Goal: Task Accomplishment & Management: Manage account settings

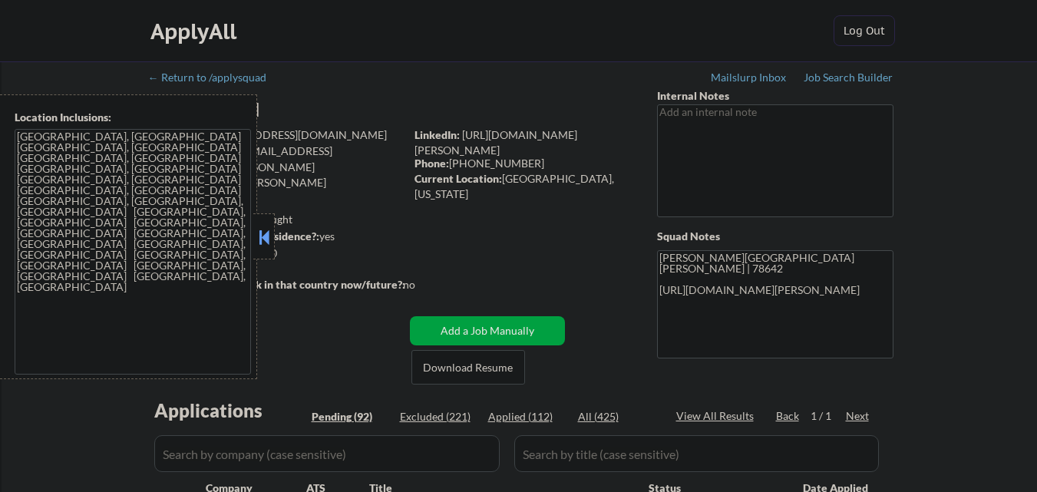
click at [261, 233] on button at bounding box center [264, 237] width 17 height 23
click at [262, 236] on button at bounding box center [264, 237] width 17 height 23
select select ""pending""
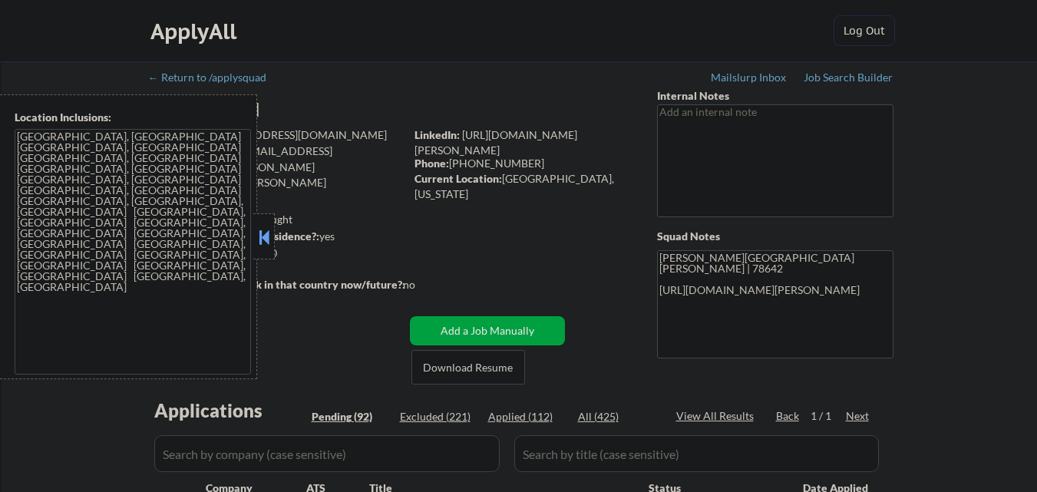
select select ""pending""
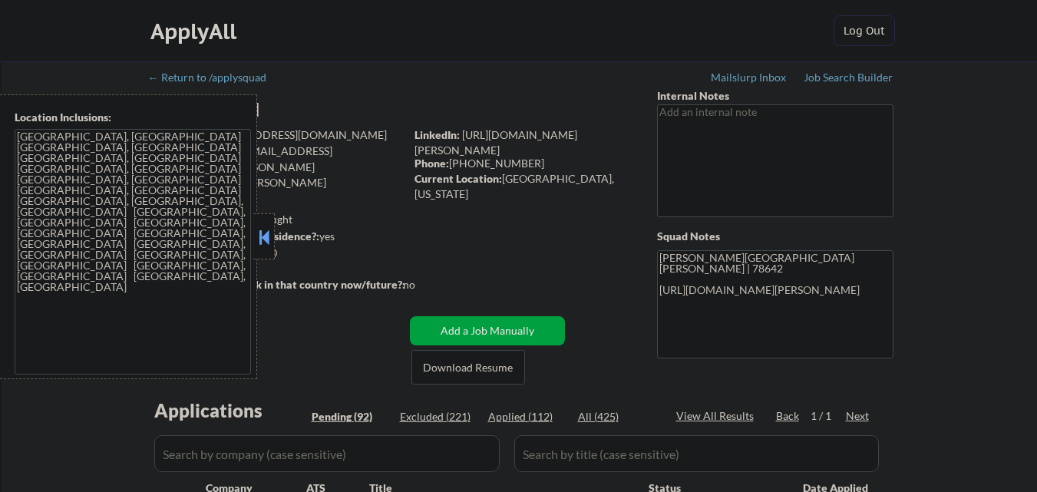
select select ""pending""
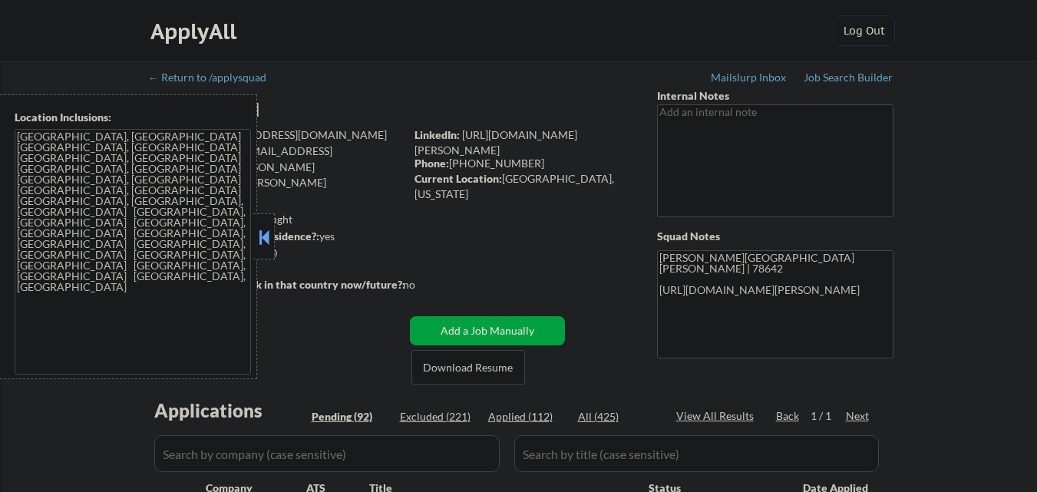
select select ""pending""
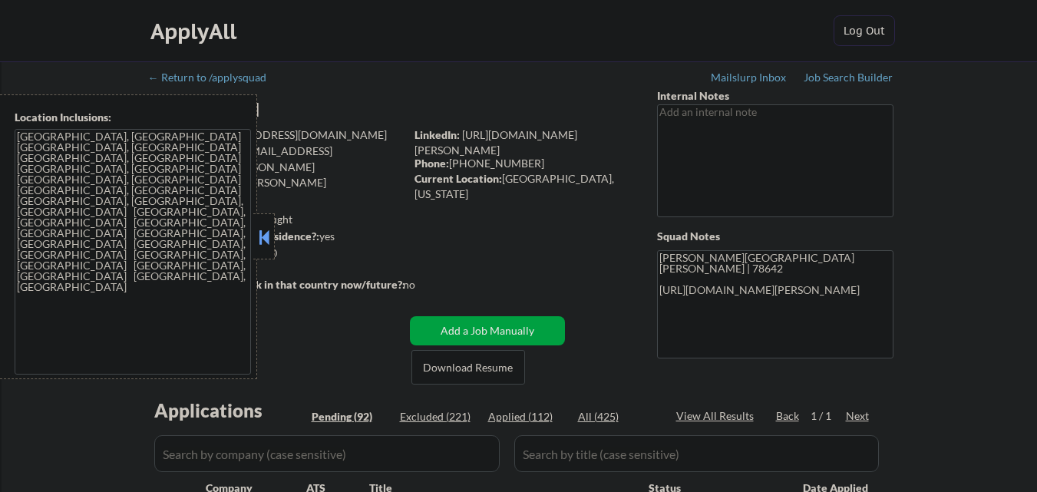
select select ""pending""
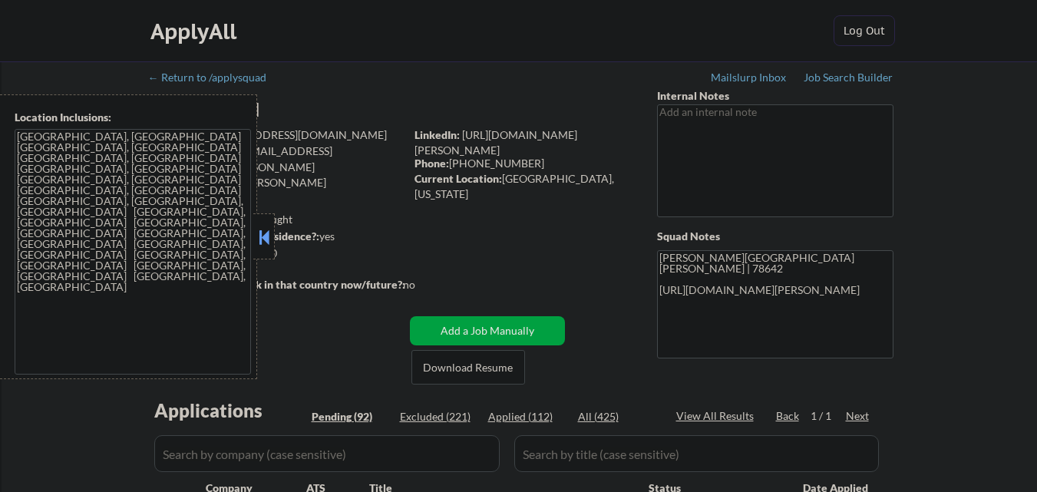
select select ""pending""
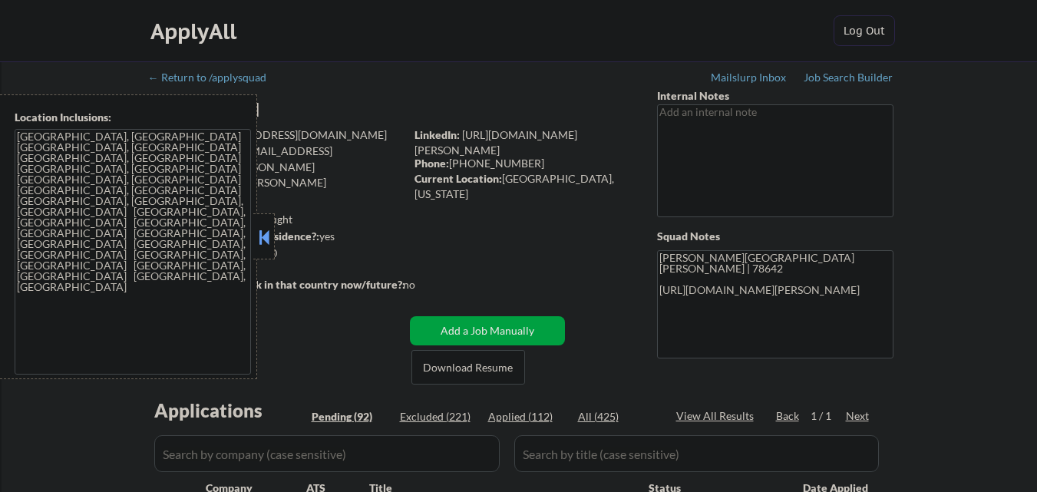
select select ""pending""
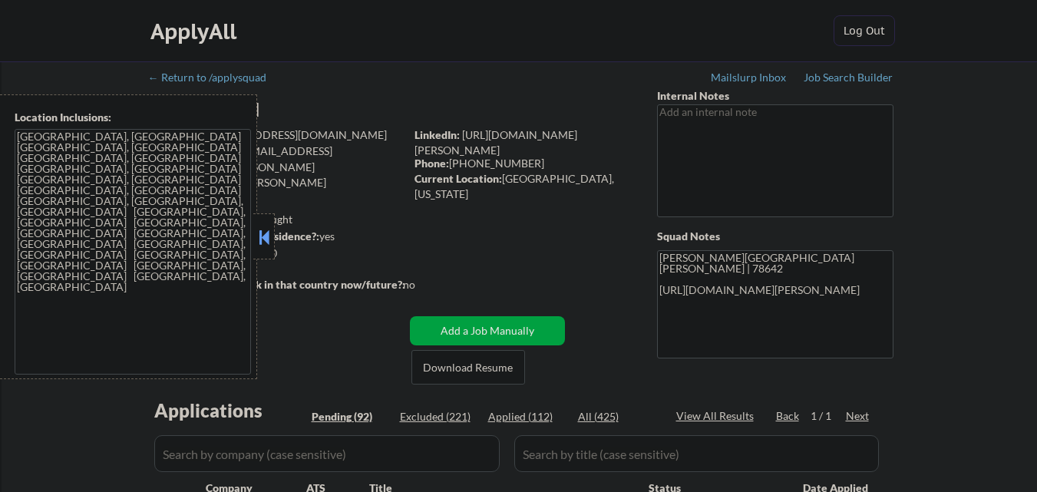
select select ""pending""
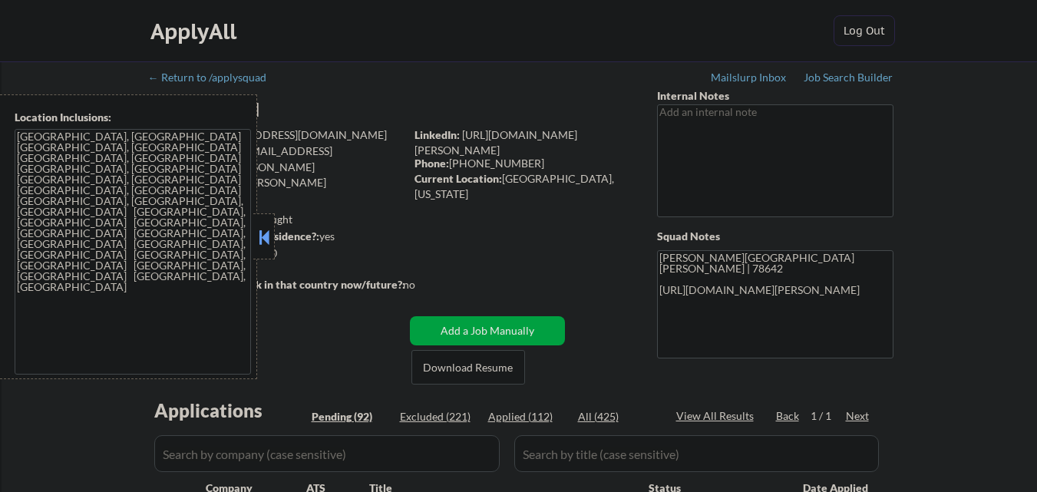
select select ""pending""
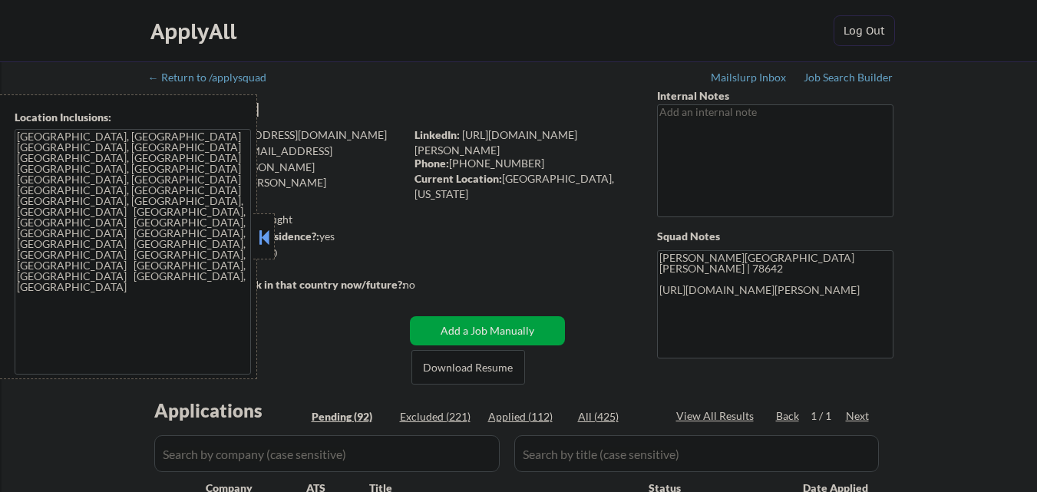
select select ""pending""
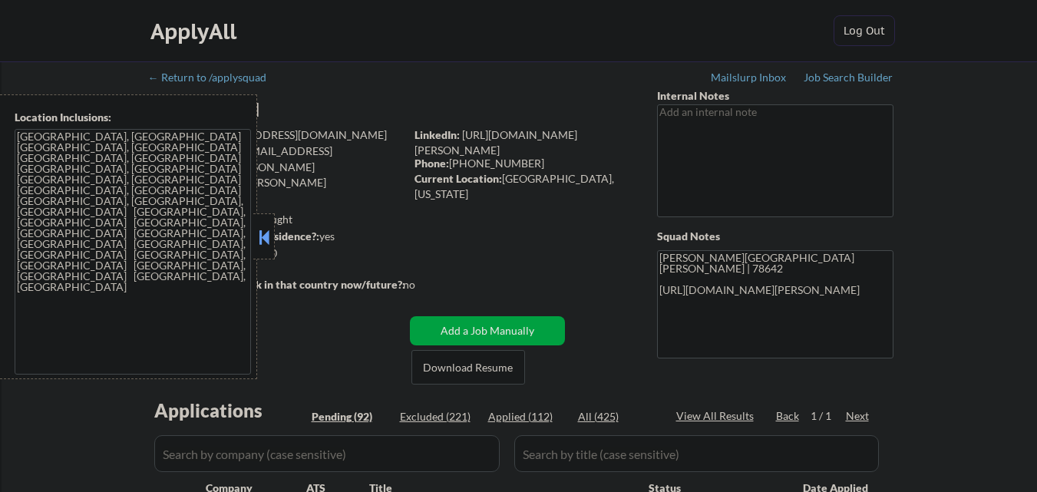
select select ""pending""
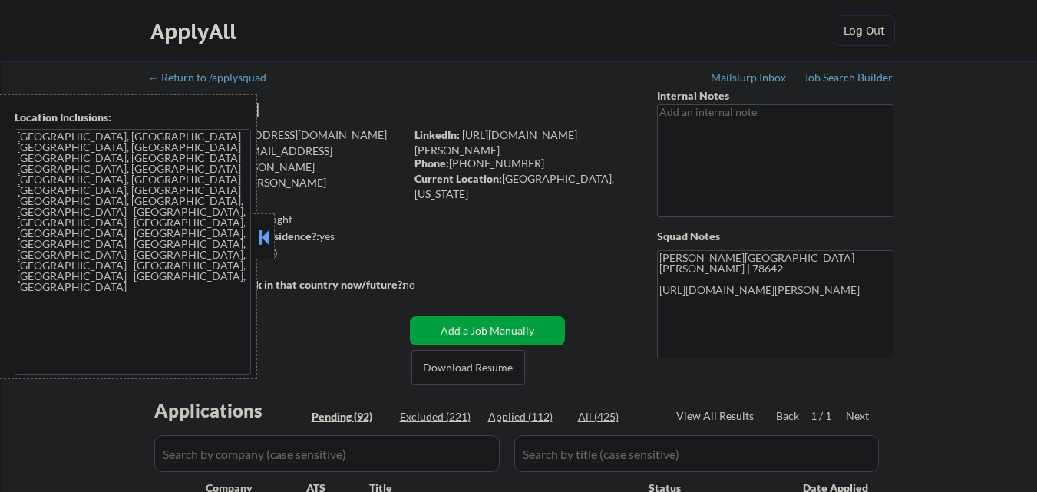
select select ""pending""
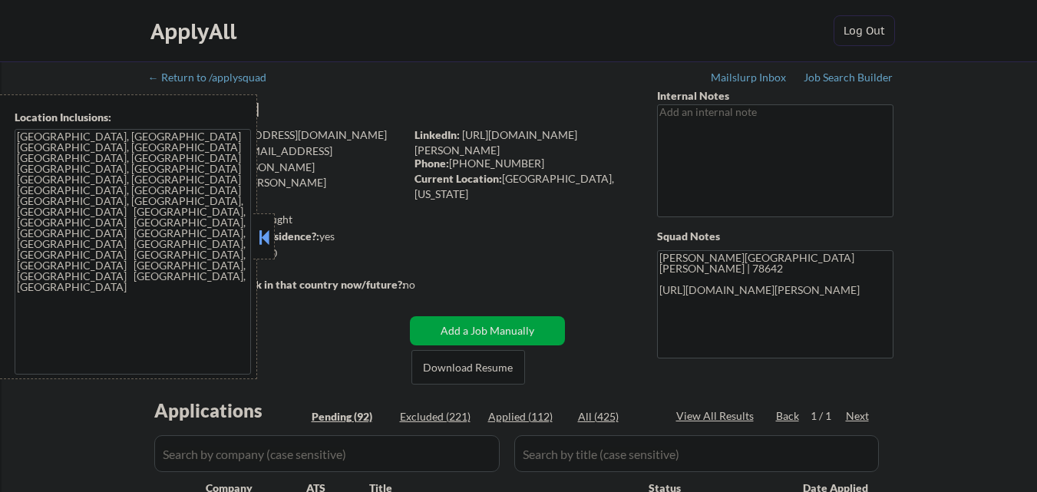
select select ""pending""
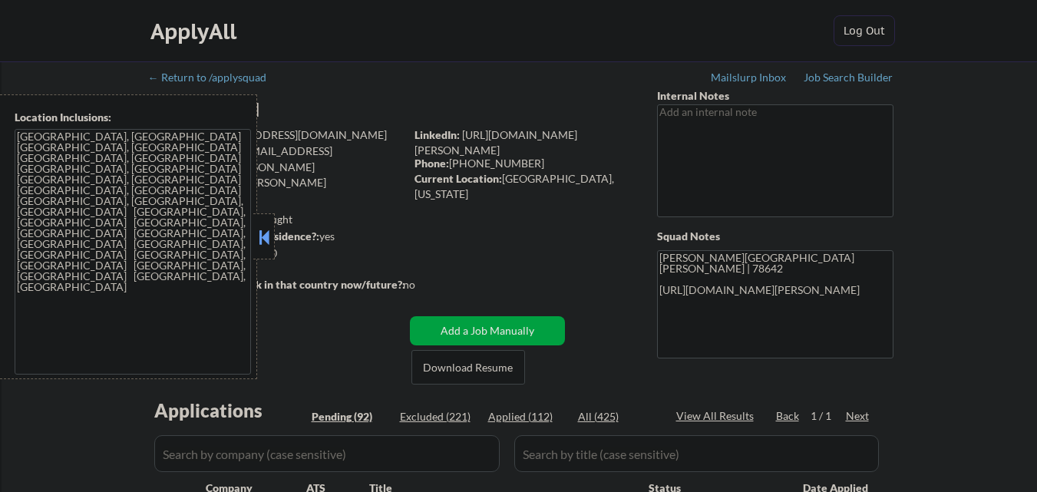
select select ""pending""
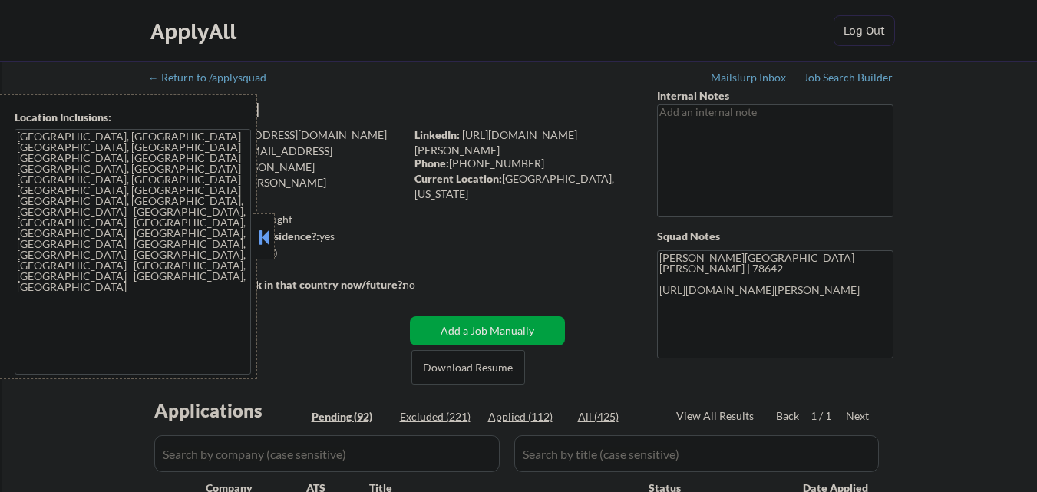
select select ""pending""
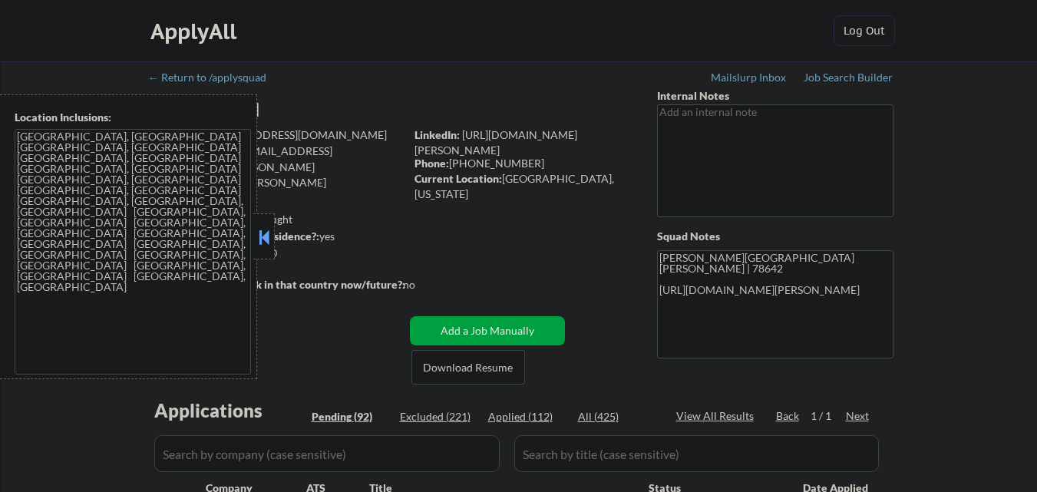
select select ""pending""
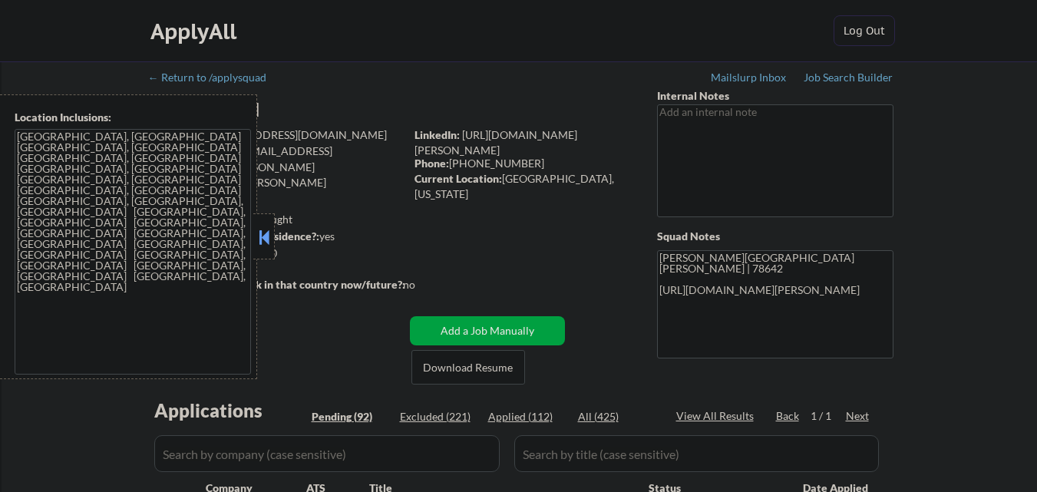
select select ""pending""
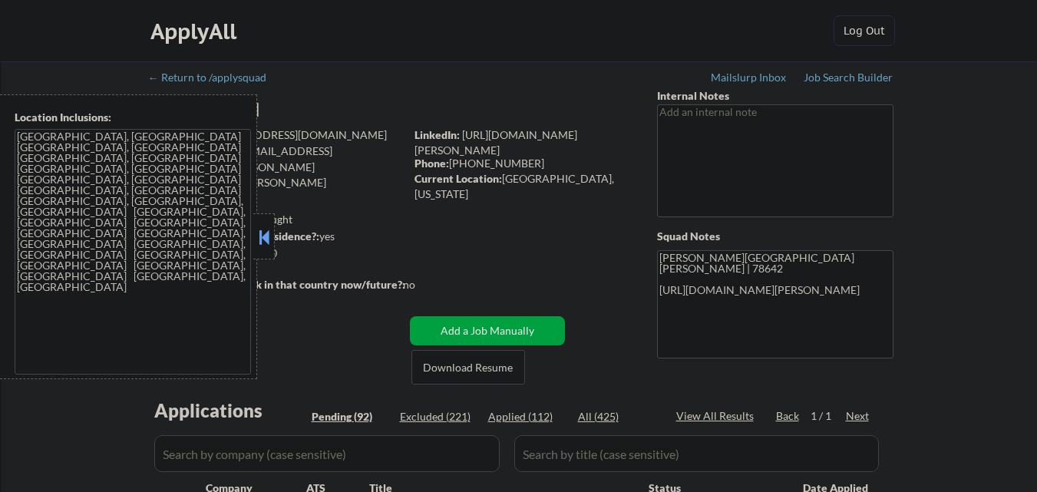
select select ""pending""
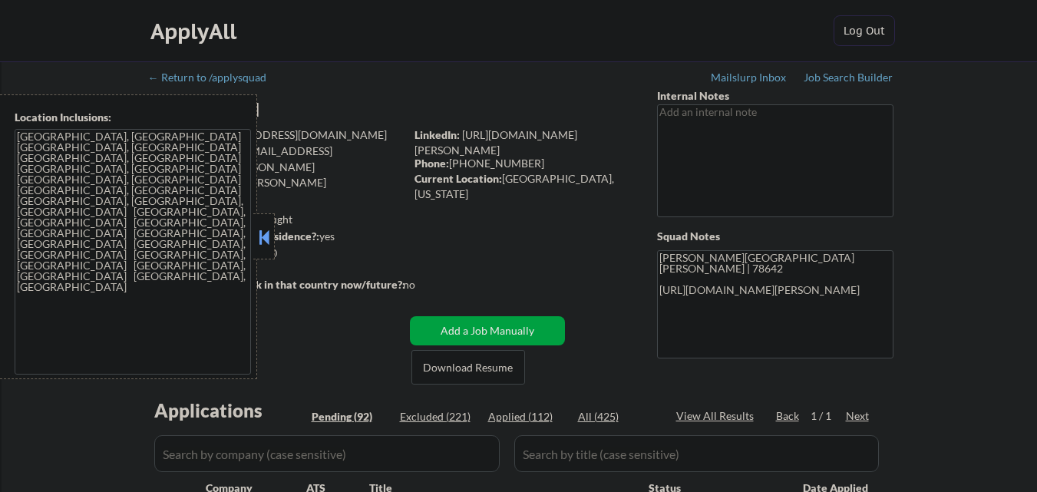
select select ""pending""
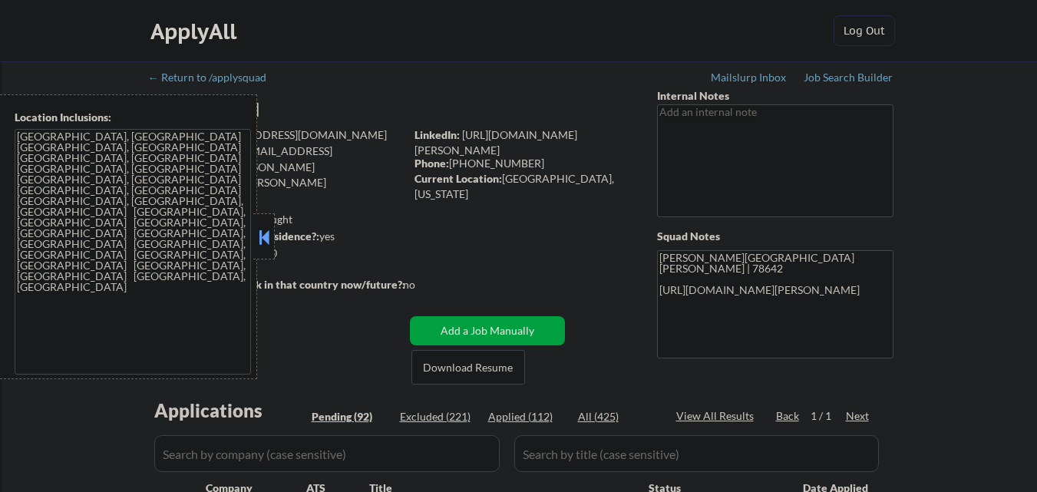
scroll to position [461, 0]
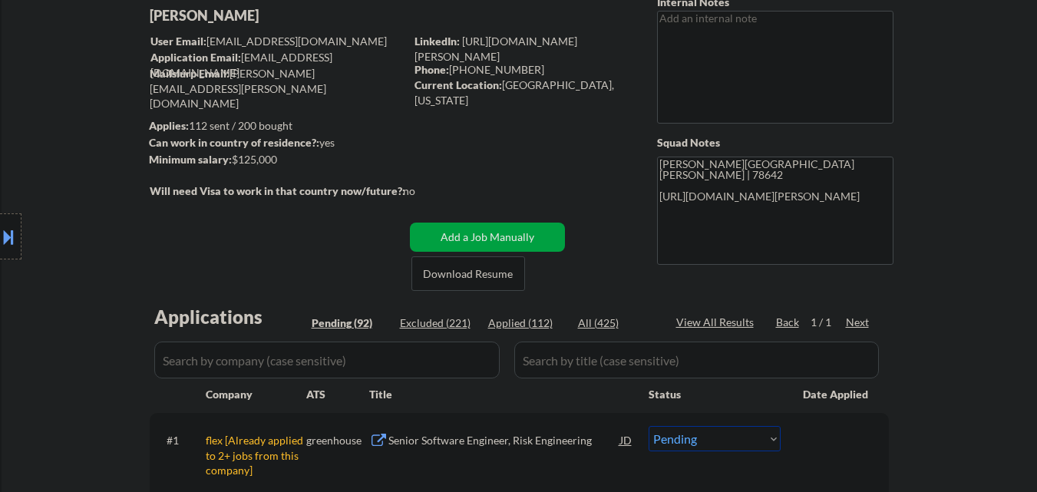
scroll to position [230, 0]
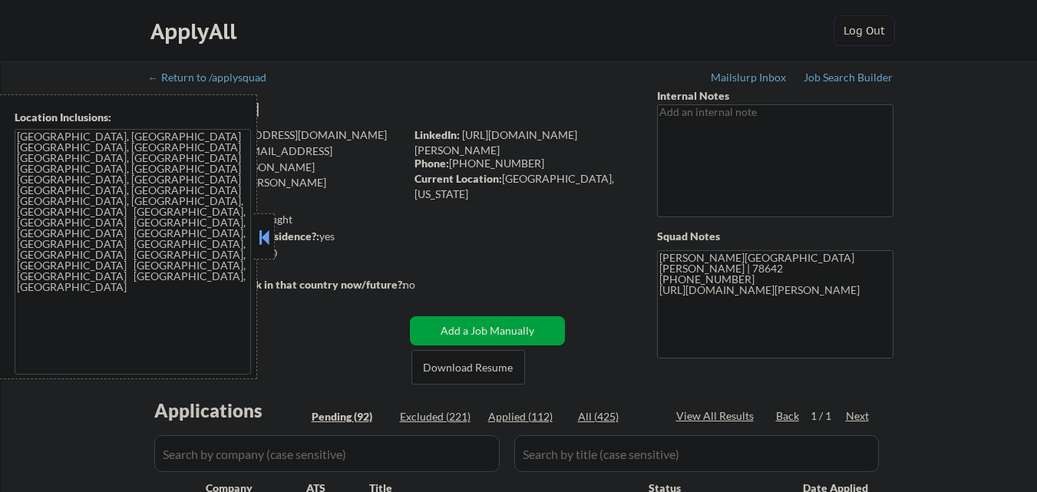
click at [263, 236] on button at bounding box center [264, 237] width 17 height 23
select select ""pending""
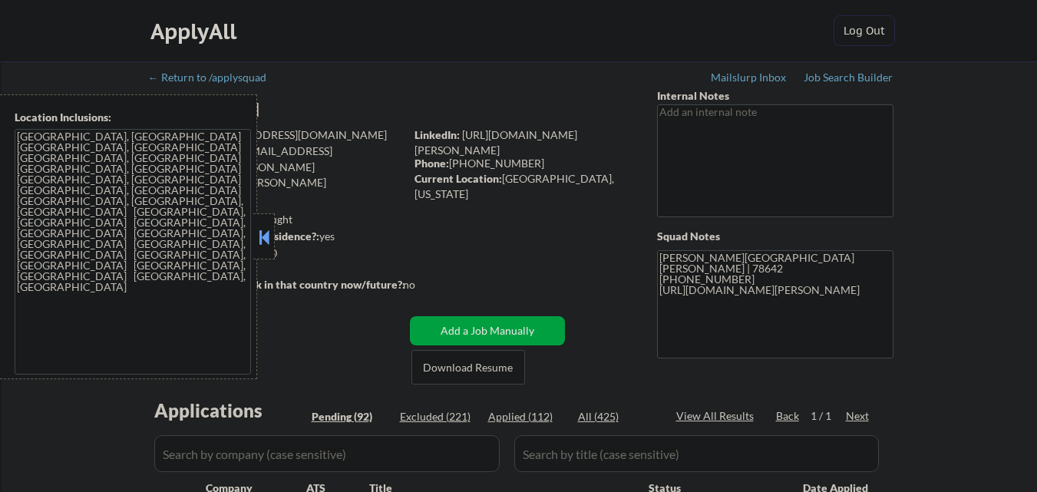
select select ""pending""
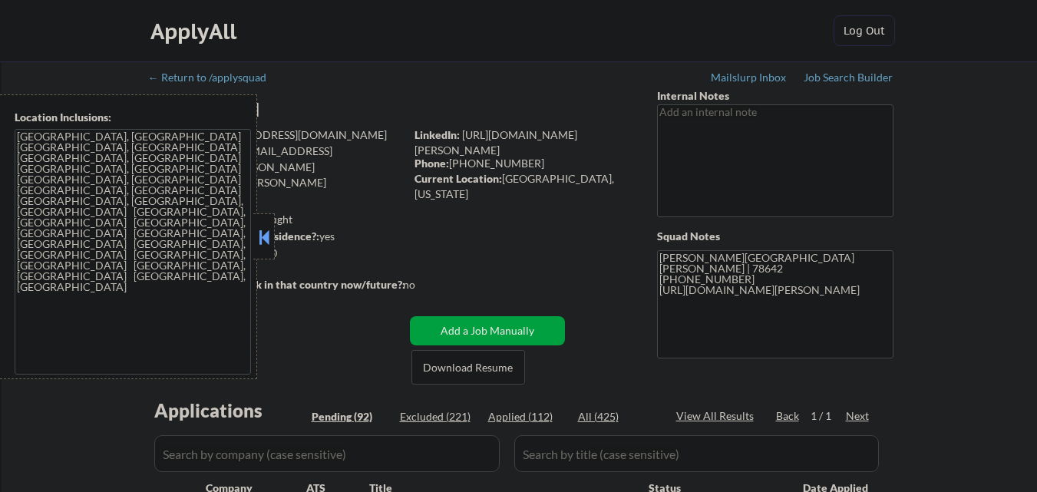
select select ""pending""
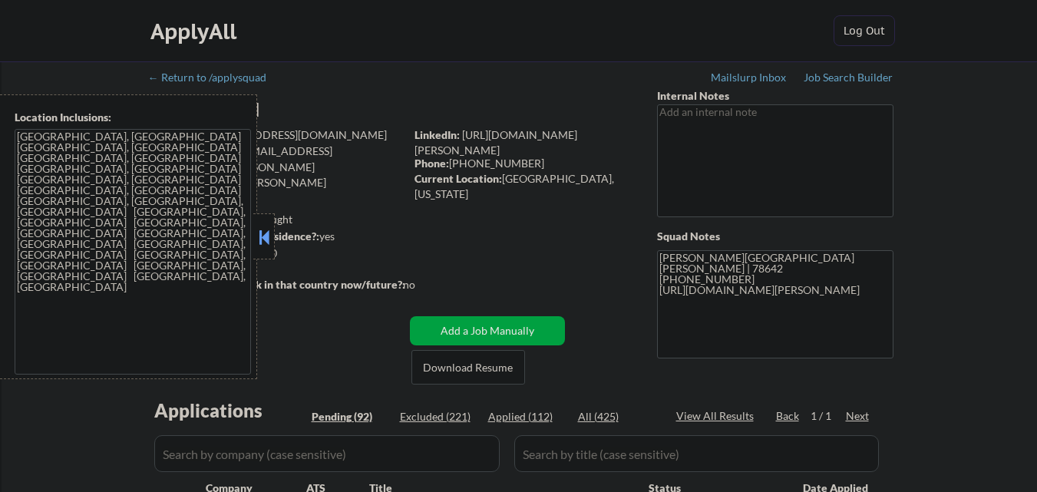
select select ""pending""
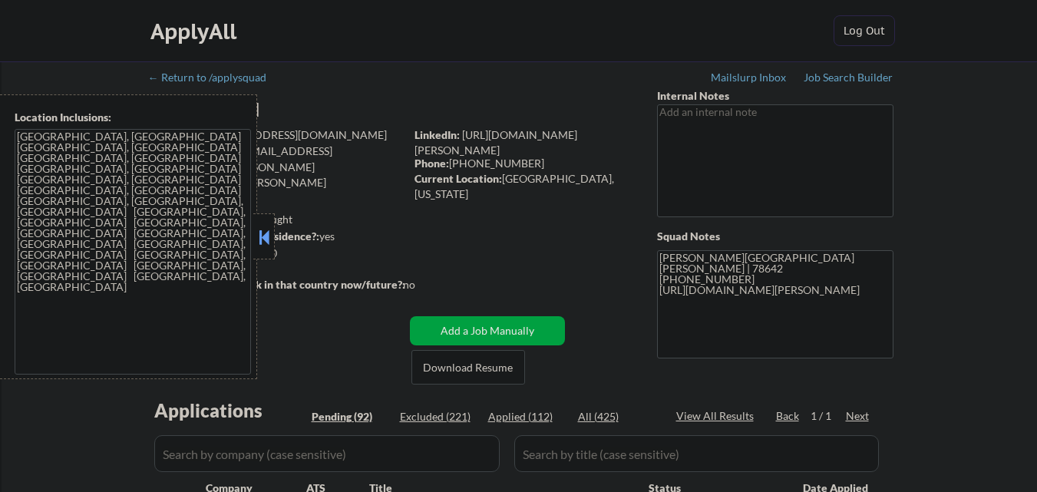
select select ""pending""
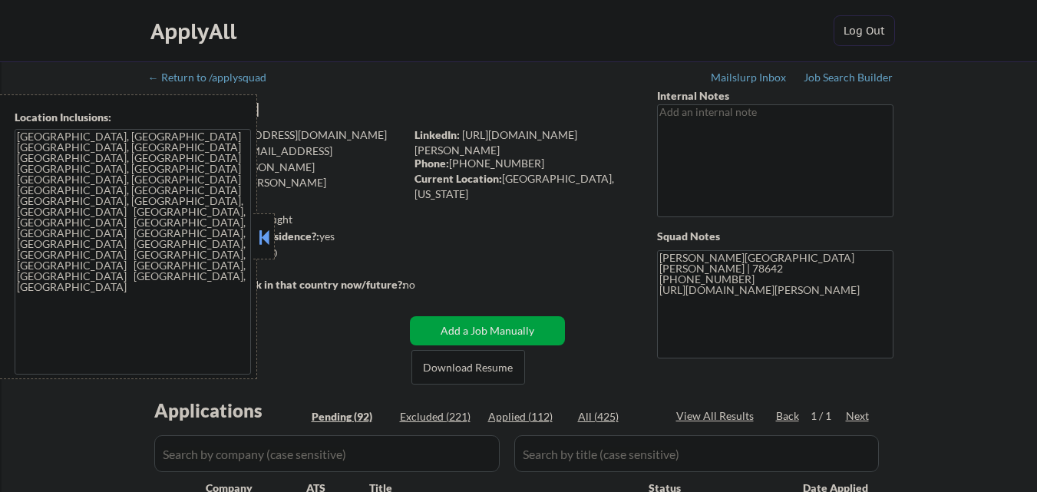
select select ""pending""
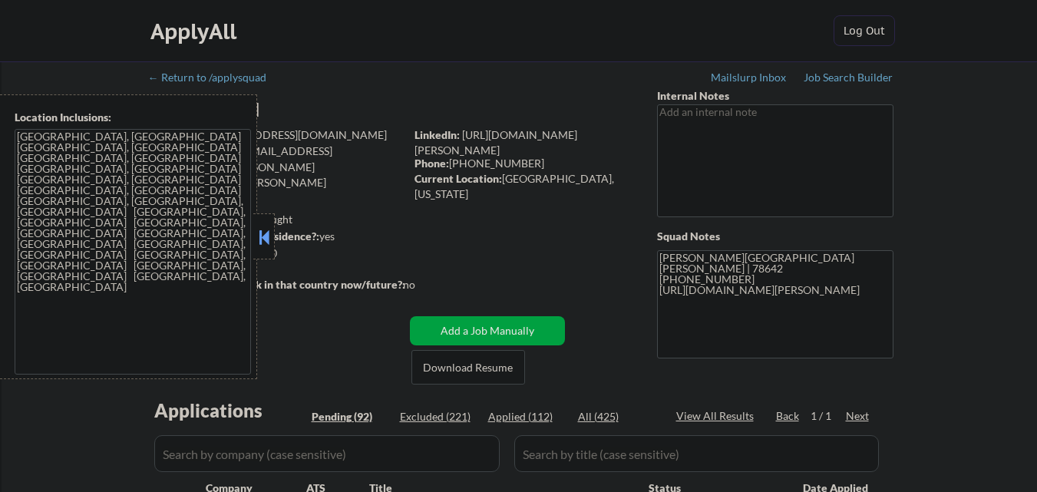
select select ""pending""
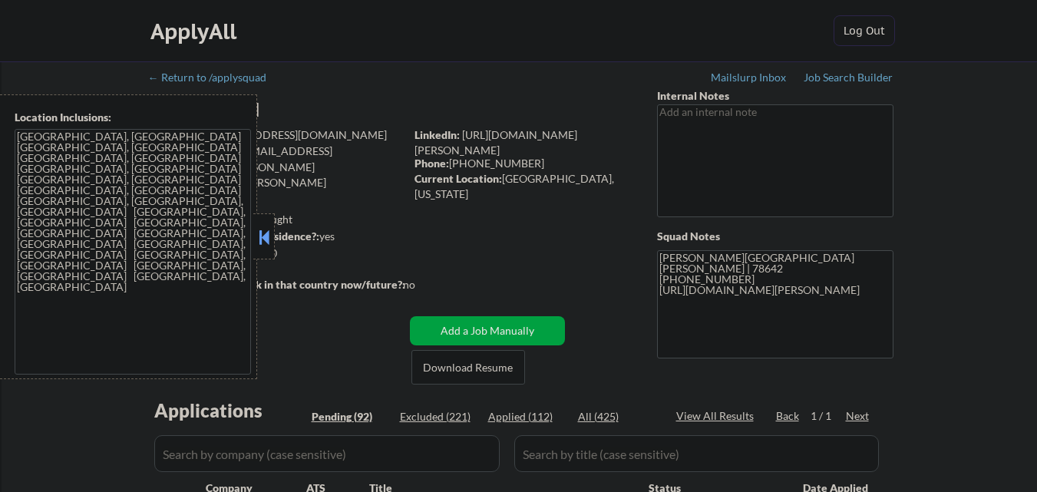
select select ""pending""
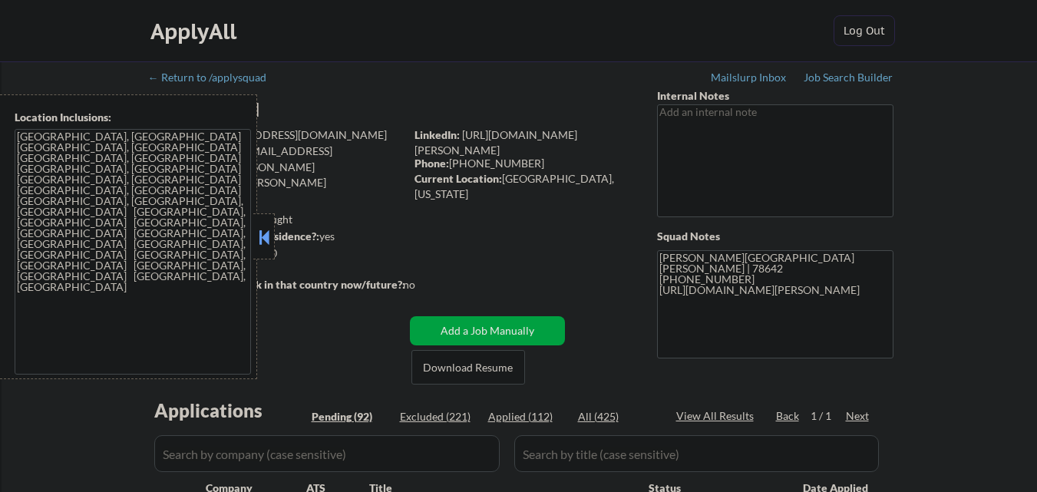
select select ""pending""
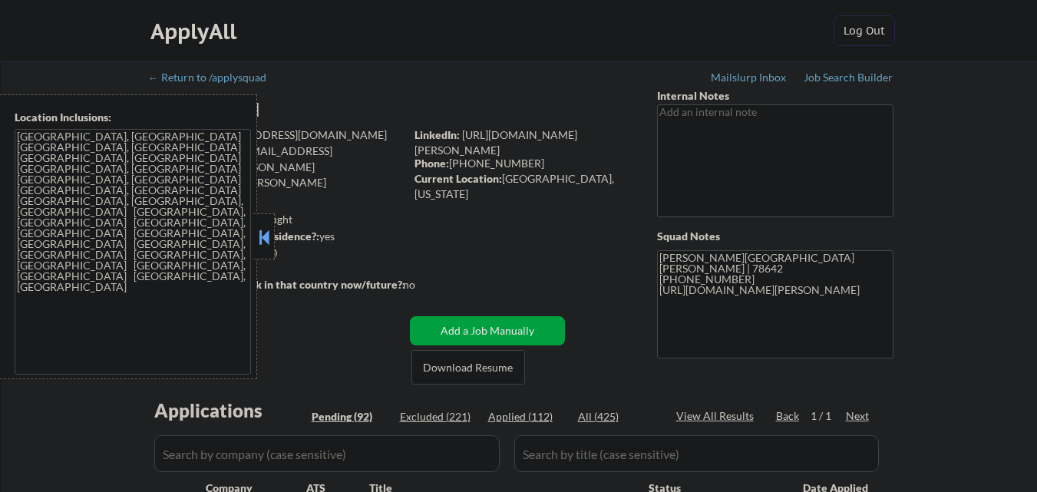
select select ""pending""
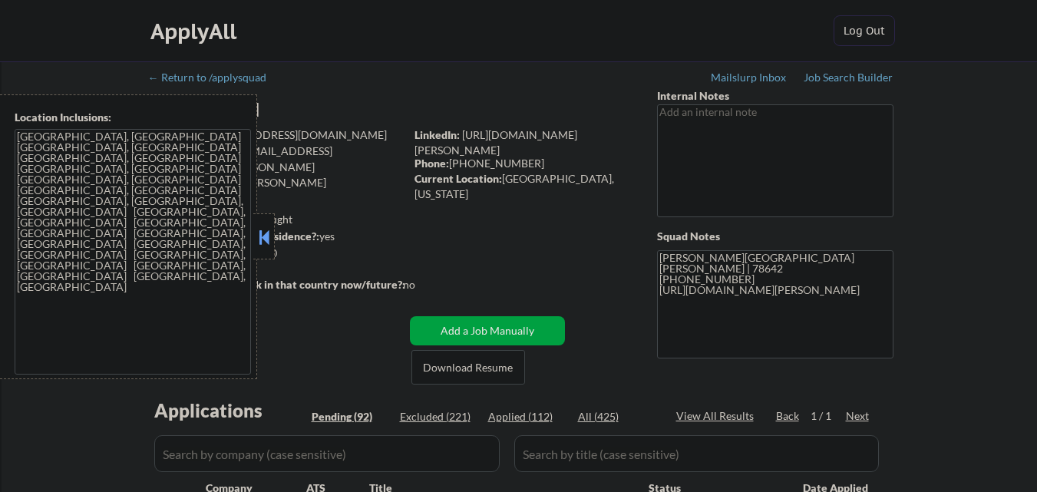
select select ""pending""
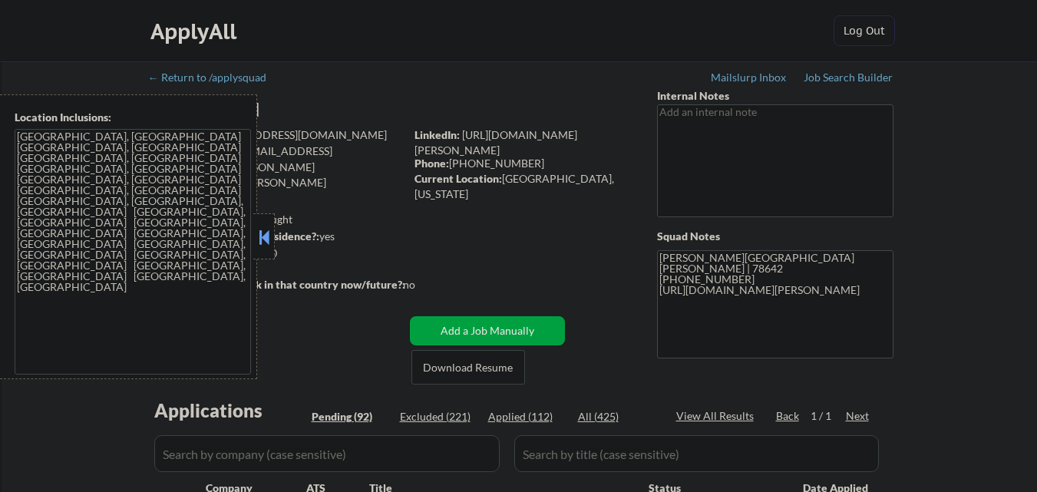
select select ""pending""
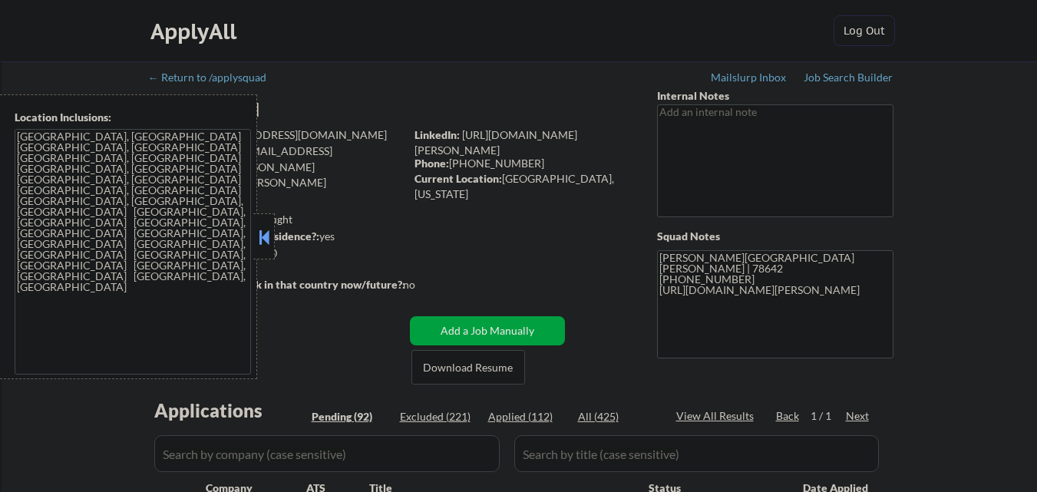
select select ""pending""
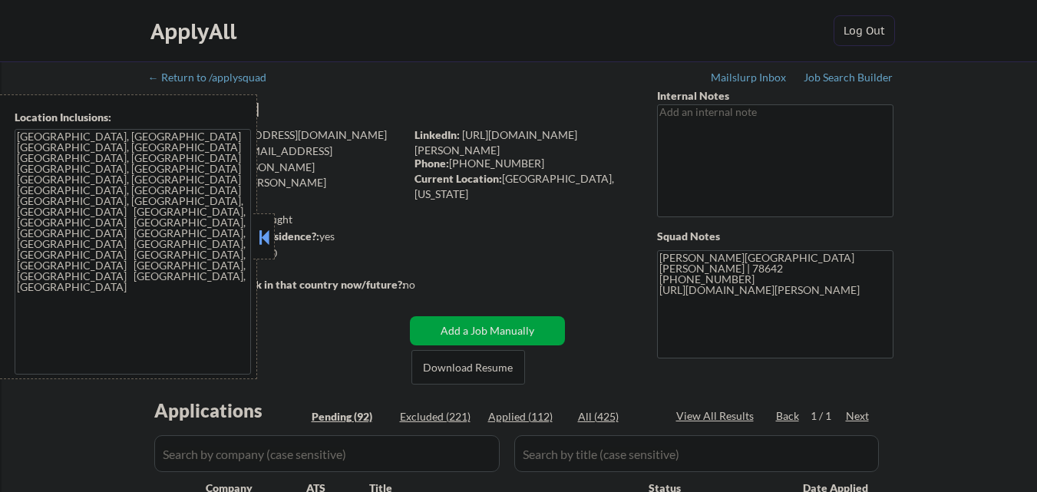
select select ""pending""
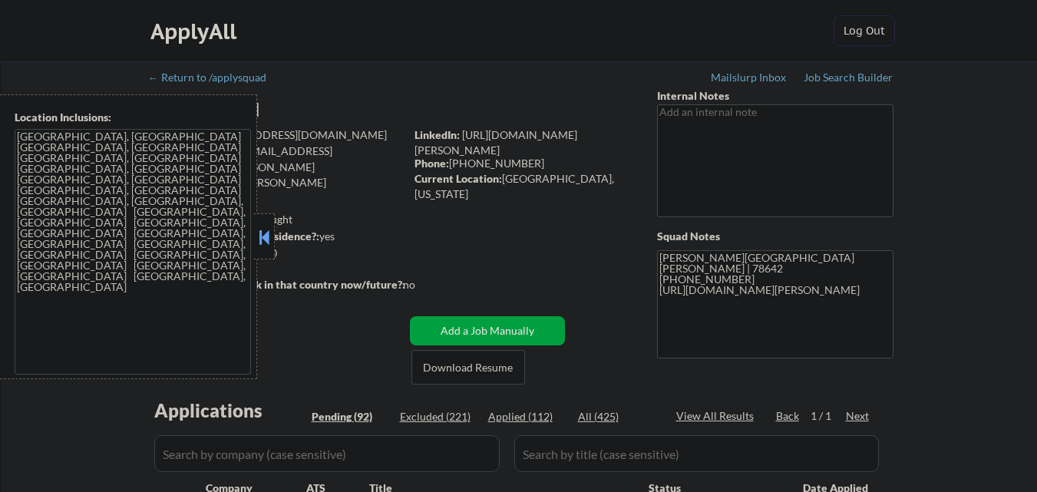
select select ""pending""
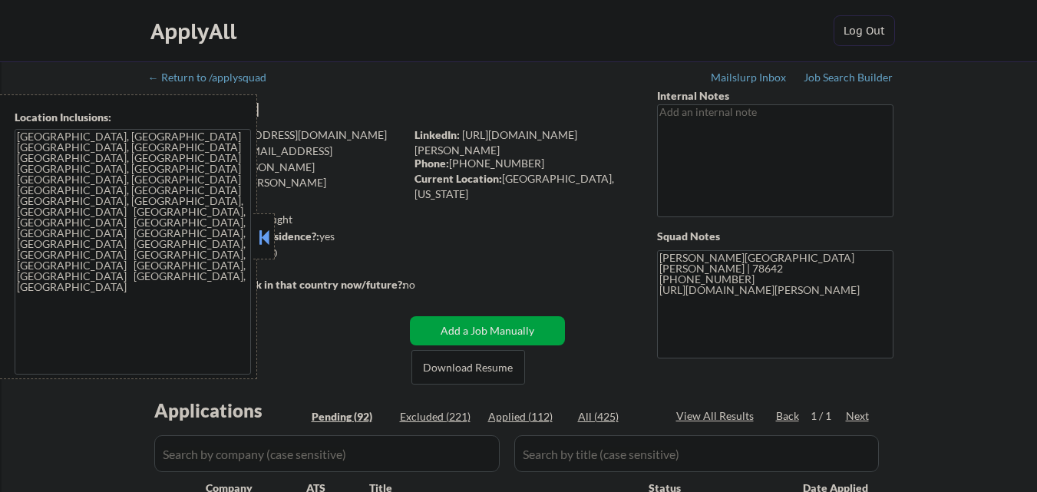
select select ""pending""
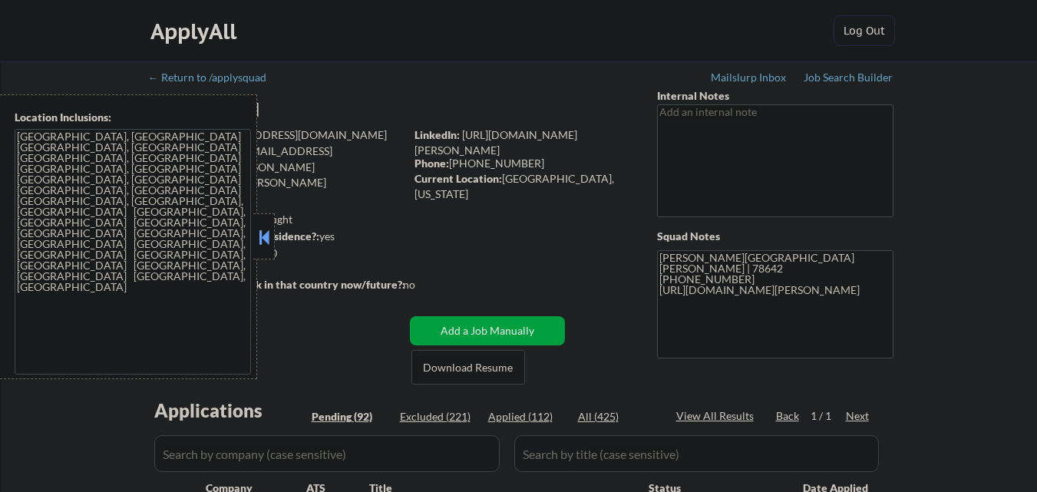
select select ""pending""
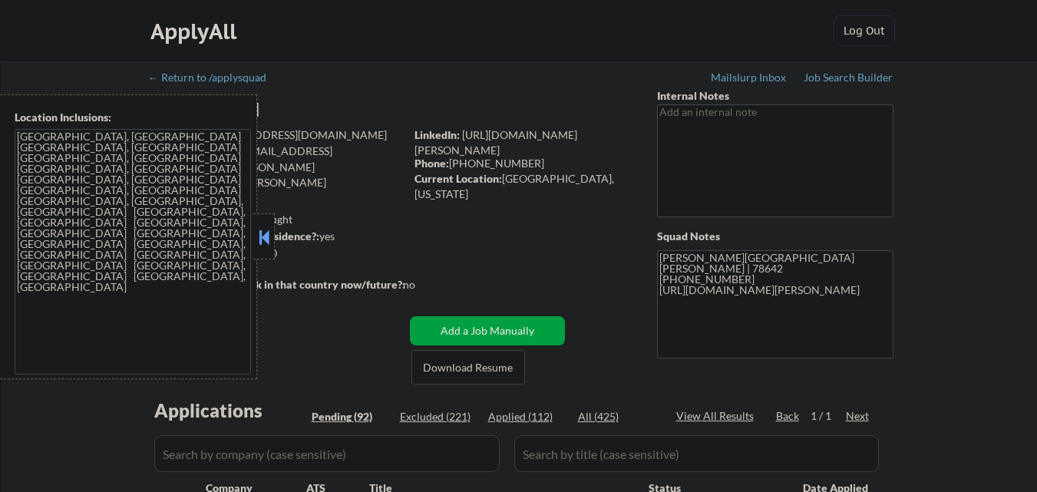
select select ""pending""
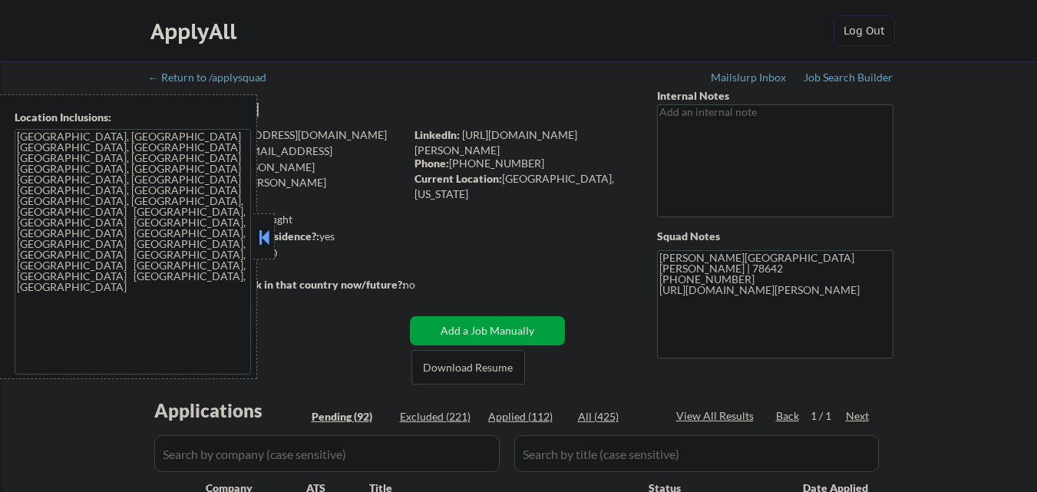
select select ""pending""
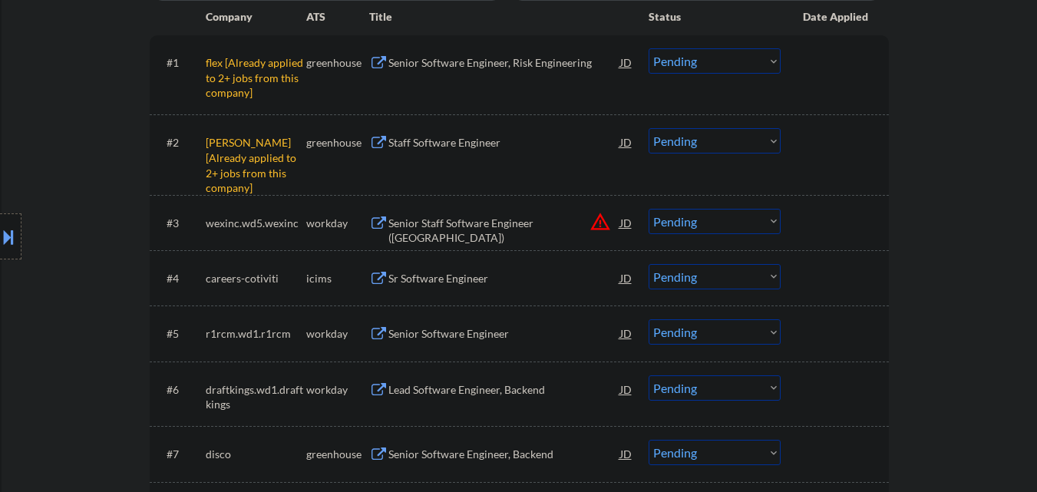
scroll to position [614, 0]
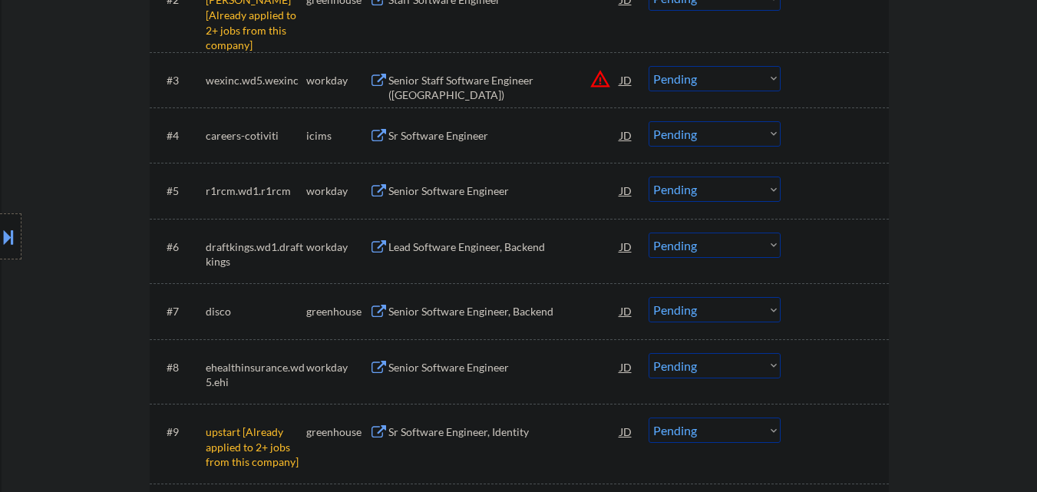
click at [443, 312] on div "Senior Software Engineer, Backend" at bounding box center [504, 311] width 232 height 15
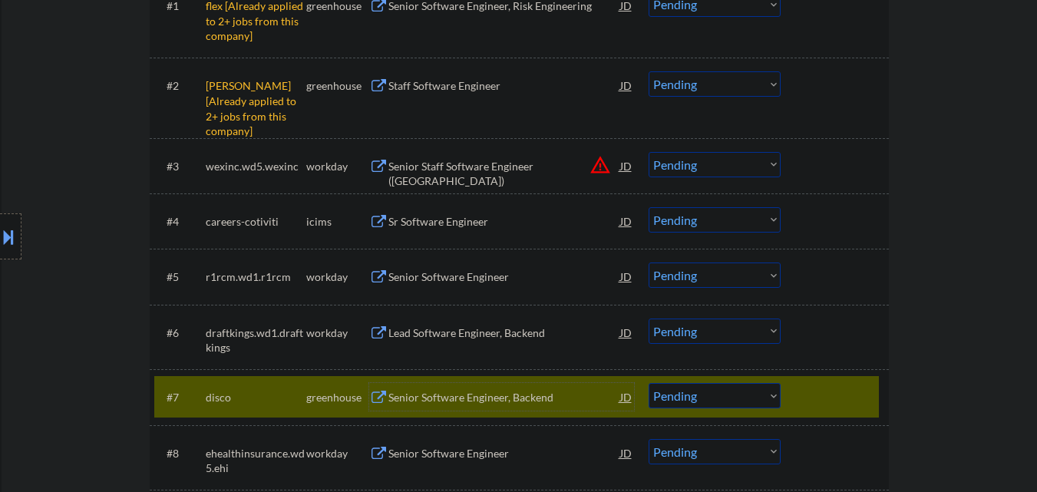
scroll to position [461, 0]
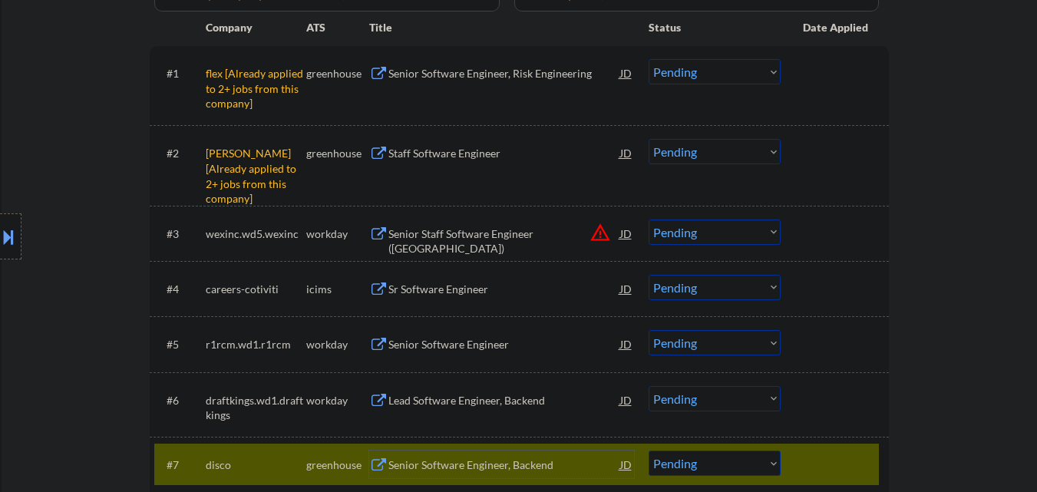
click at [700, 73] on select "Choose an option... Pending Applied Excluded (Questions) Excluded (Expired) Exc…" at bounding box center [715, 71] width 132 height 25
click at [649, 59] on select "Choose an option... Pending Applied Excluded (Questions) Excluded (Expired) Exc…" at bounding box center [715, 71] width 132 height 25
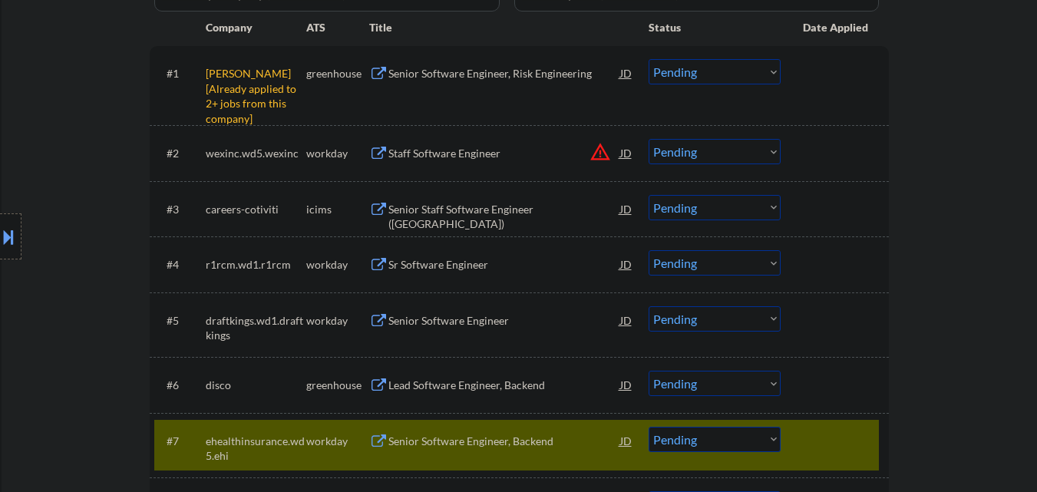
click at [682, 74] on select "Choose an option... Pending Applied Excluded (Questions) Excluded (Expired) Exc…" at bounding box center [715, 71] width 132 height 25
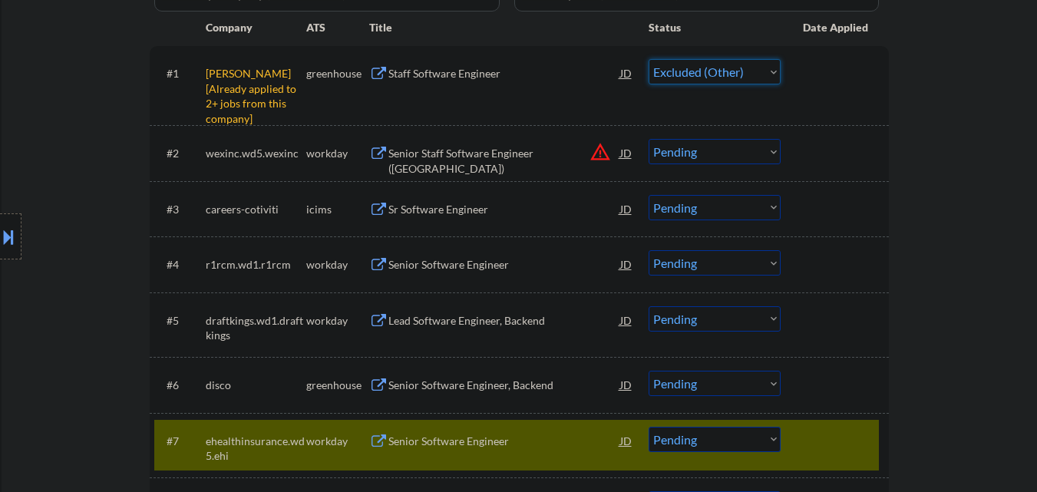
click at [649, 59] on select "Choose an option... Pending Applied Excluded (Questions) Excluded (Expired) Exc…" at bounding box center [715, 71] width 132 height 25
select select ""pending""
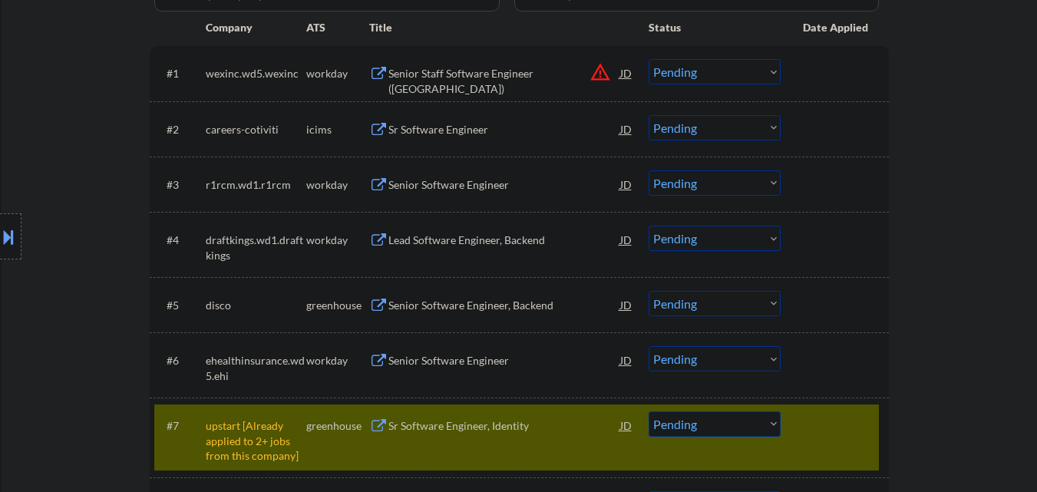
click at [853, 427] on div at bounding box center [837, 425] width 68 height 28
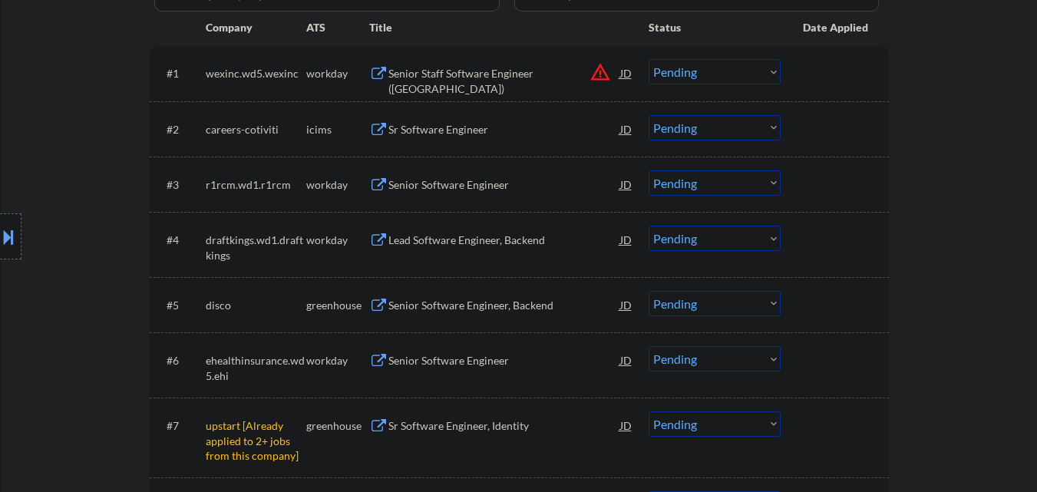
click at [679, 306] on select "Choose an option... Pending Applied Excluded (Questions) Excluded (Expired) Exc…" at bounding box center [715, 303] width 132 height 25
click at [649, 291] on select "Choose an option... Pending Applied Excluded (Questions) Excluded (Expired) Exc…" at bounding box center [715, 303] width 132 height 25
select select ""pending""
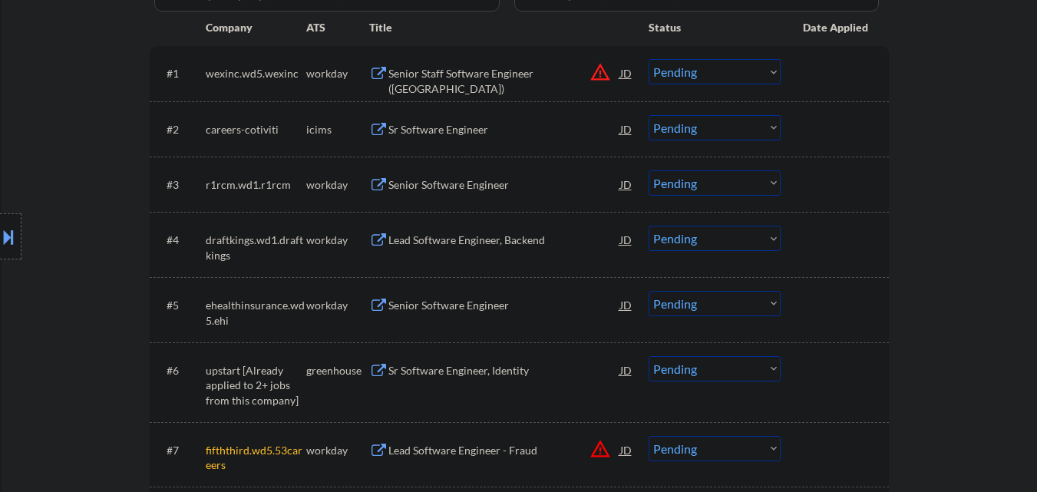
scroll to position [691, 0]
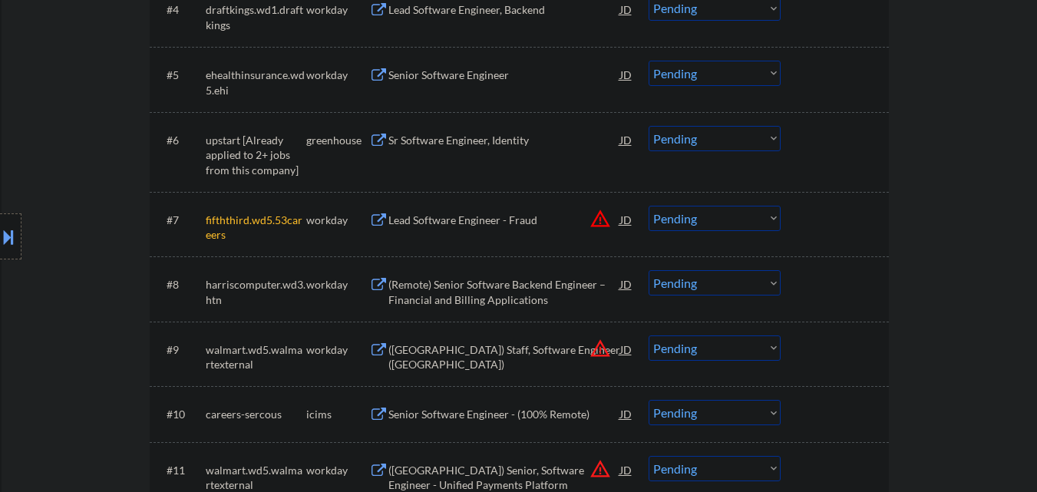
click at [706, 218] on select "Choose an option... Pending Applied Excluded (Questions) Excluded (Expired) Exc…" at bounding box center [715, 218] width 132 height 25
click at [649, 206] on select "Choose an option... Pending Applied Excluded (Questions) Excluded (Expired) Exc…" at bounding box center [715, 218] width 132 height 25
select select ""pending""
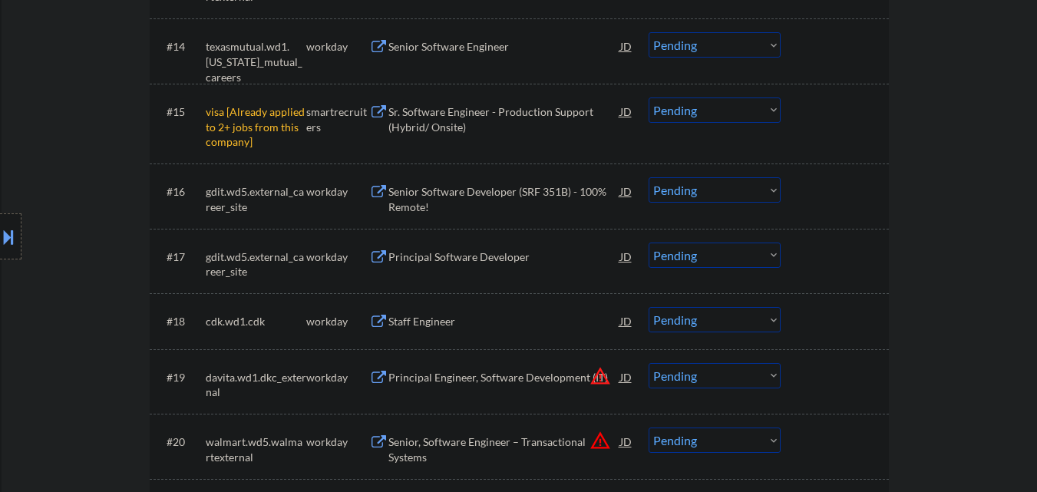
scroll to position [1305, 0]
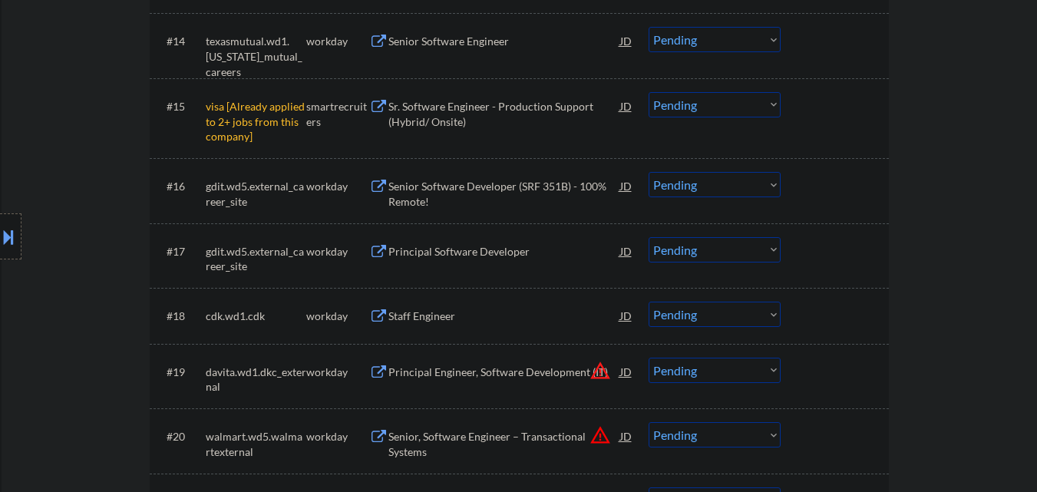
click at [722, 108] on select "Choose an option... Pending Applied Excluded (Questions) Excluded (Expired) Exc…" at bounding box center [715, 104] width 132 height 25
click at [649, 92] on select "Choose an option... Pending Applied Excluded (Questions) Excluded (Expired) Exc…" at bounding box center [715, 104] width 132 height 25
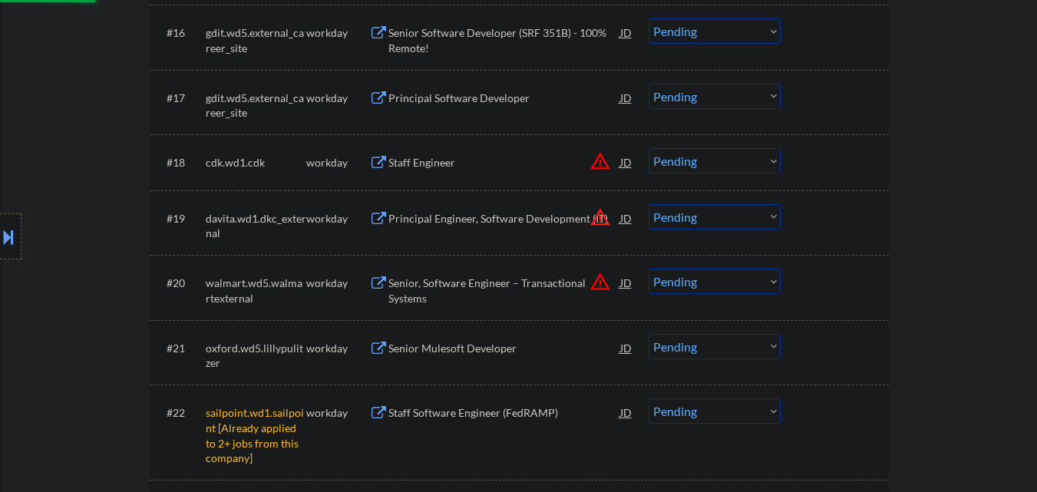
select select ""pending""
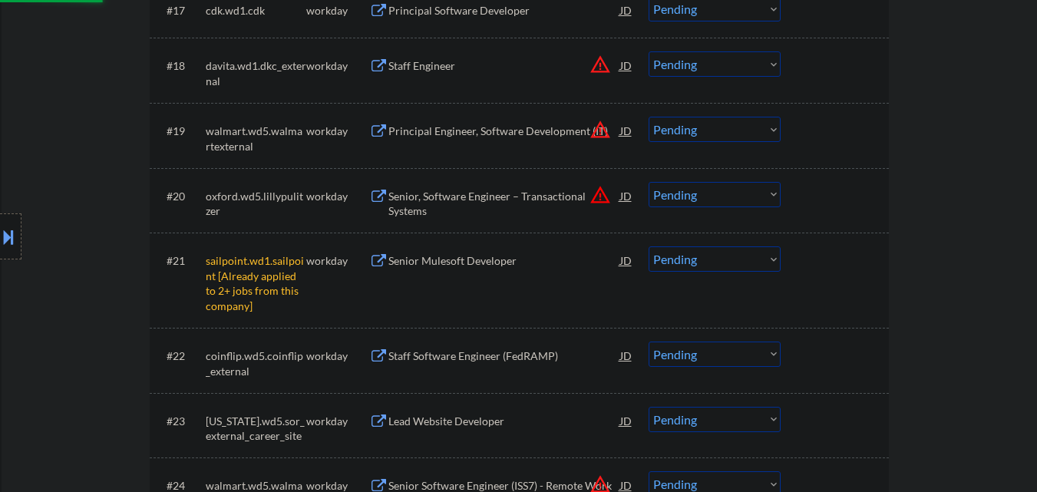
scroll to position [1612, 0]
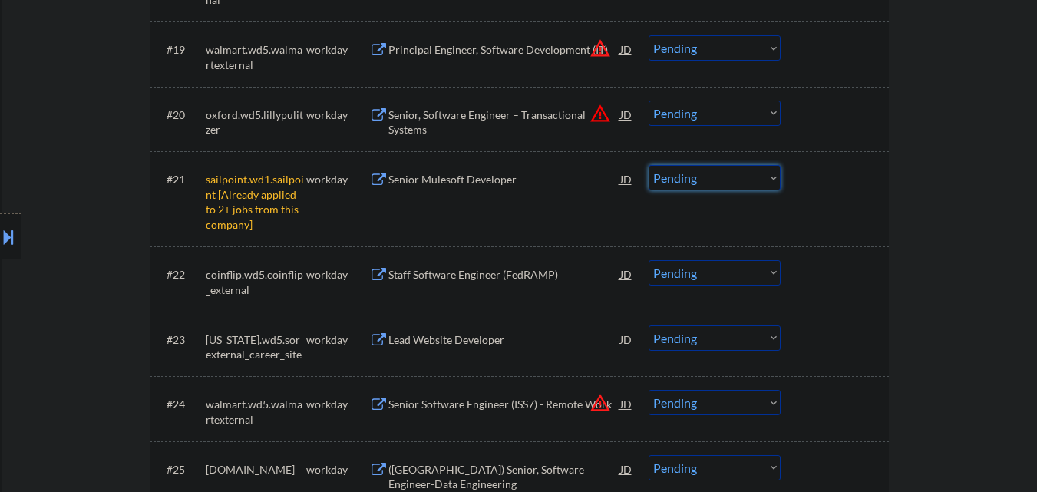
click at [714, 170] on select "Choose an option... Pending Applied Excluded (Questions) Excluded (Expired) Exc…" at bounding box center [715, 177] width 132 height 25
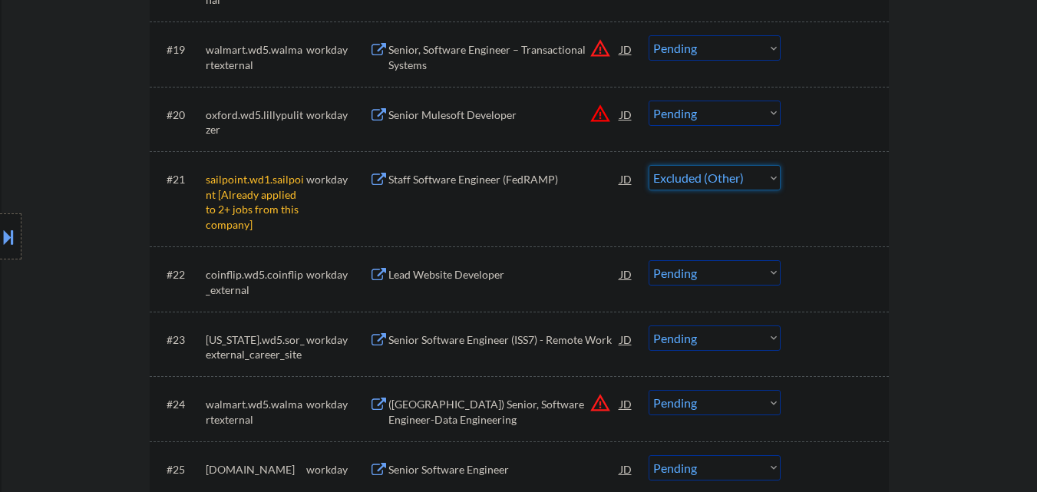
click at [649, 165] on select "Choose an option... Pending Applied Excluded (Questions) Excluded (Expired) Exc…" at bounding box center [715, 177] width 132 height 25
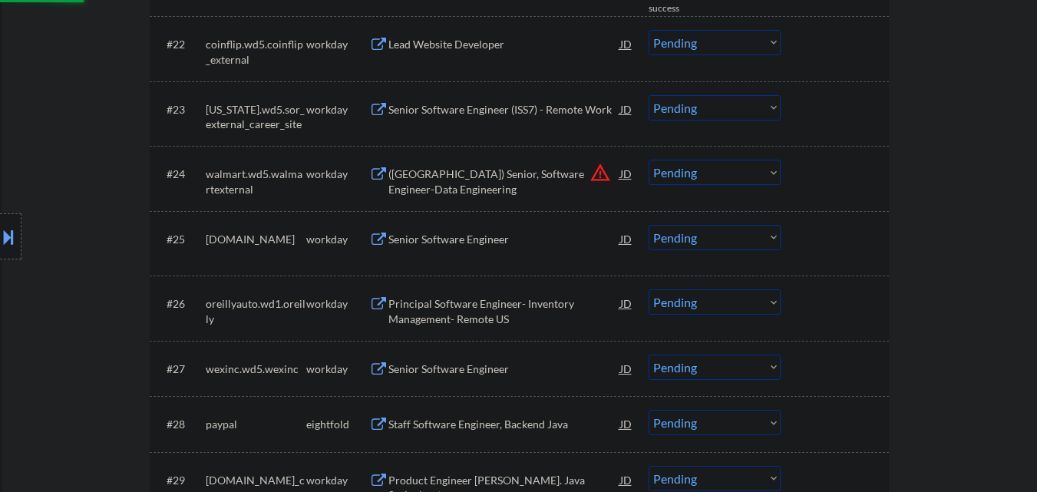
select select ""pending""
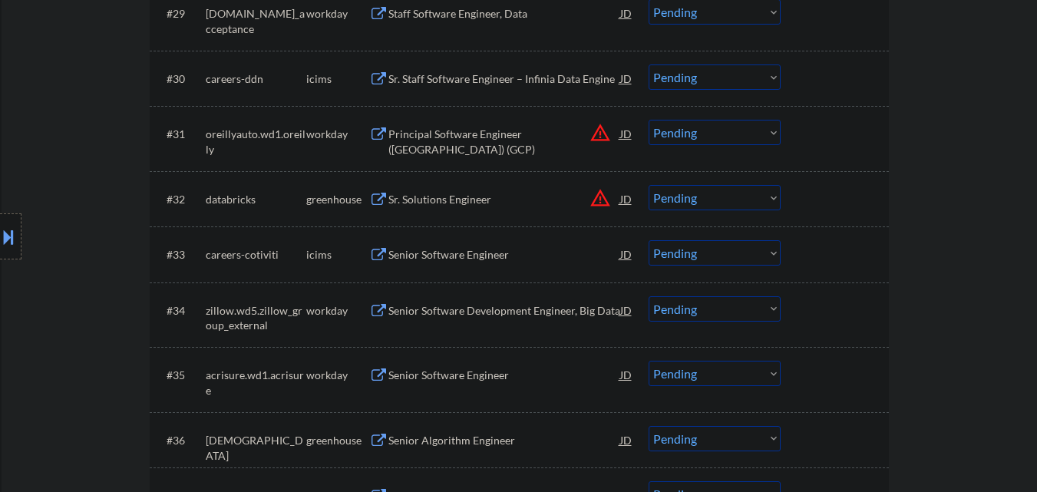
scroll to position [2380, 0]
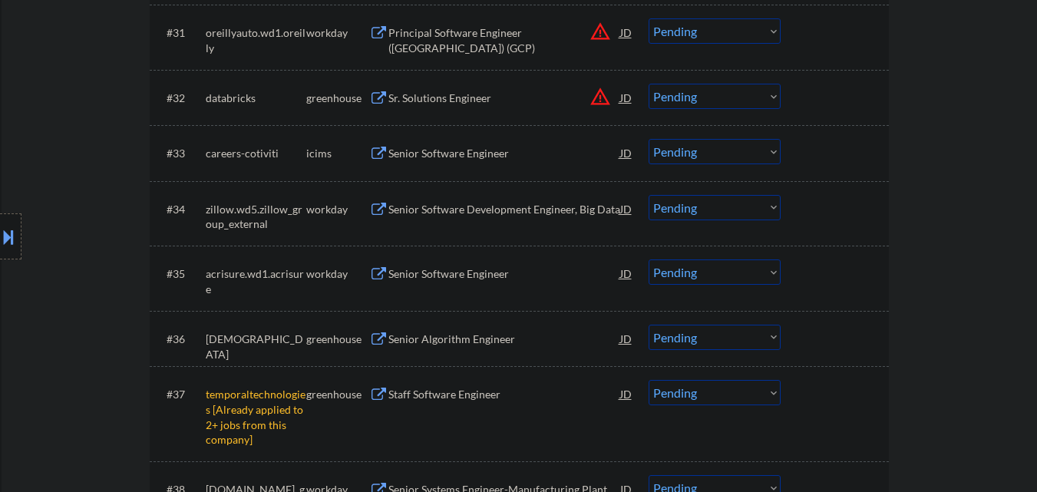
click at [415, 94] on div "Sr. Solutions Engineer" at bounding box center [504, 98] width 232 height 15
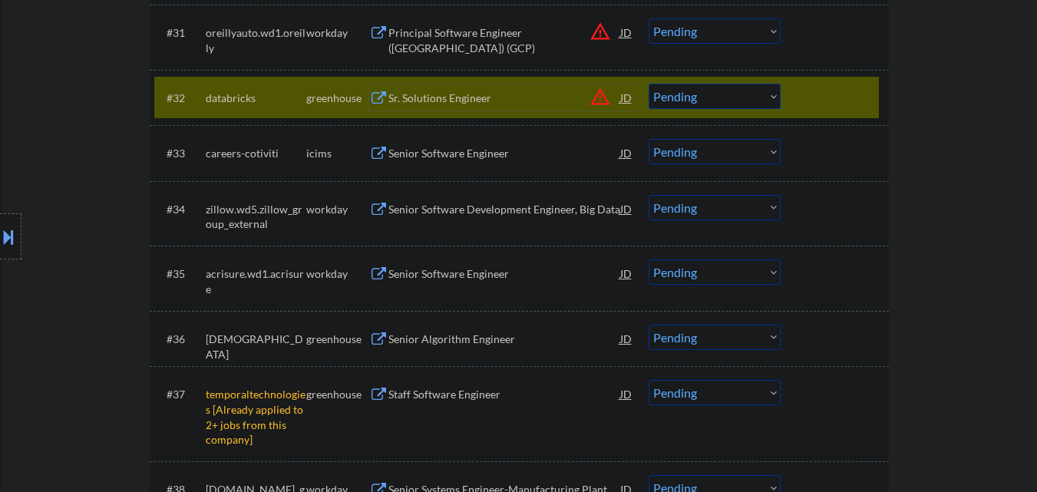
click at [686, 394] on select "Choose an option... Pending Applied Excluded (Questions) Excluded (Expired) Exc…" at bounding box center [715, 392] width 132 height 25
click at [649, 380] on select "Choose an option... Pending Applied Excluded (Questions) Excluded (Expired) Exc…" at bounding box center [715, 392] width 132 height 25
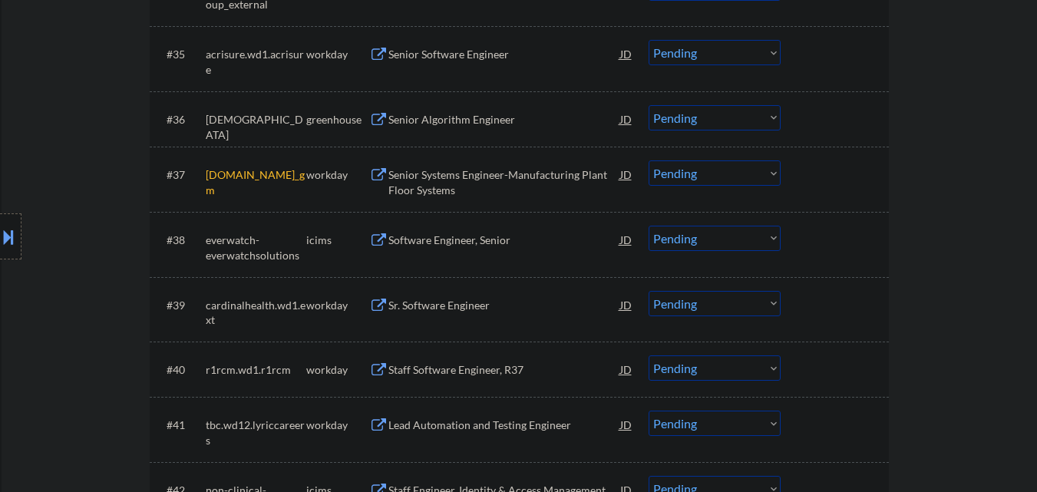
scroll to position [2610, 0]
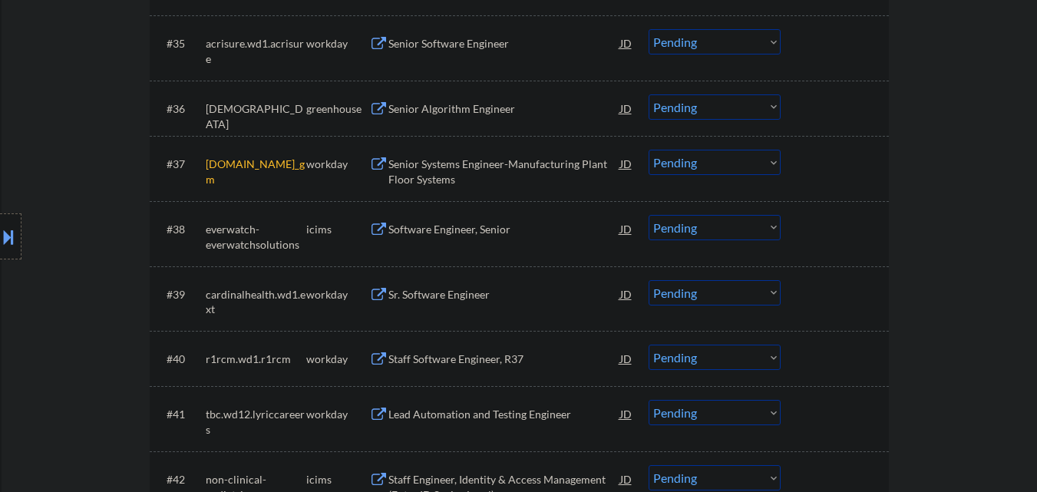
click at [737, 164] on select "Choose an option... Pending Applied Excluded (Questions) Excluded (Expired) Exc…" at bounding box center [715, 162] width 132 height 25
click at [649, 150] on select "Choose an option... Pending Applied Excluded (Questions) Excluded (Expired) Exc…" at bounding box center [715, 162] width 132 height 25
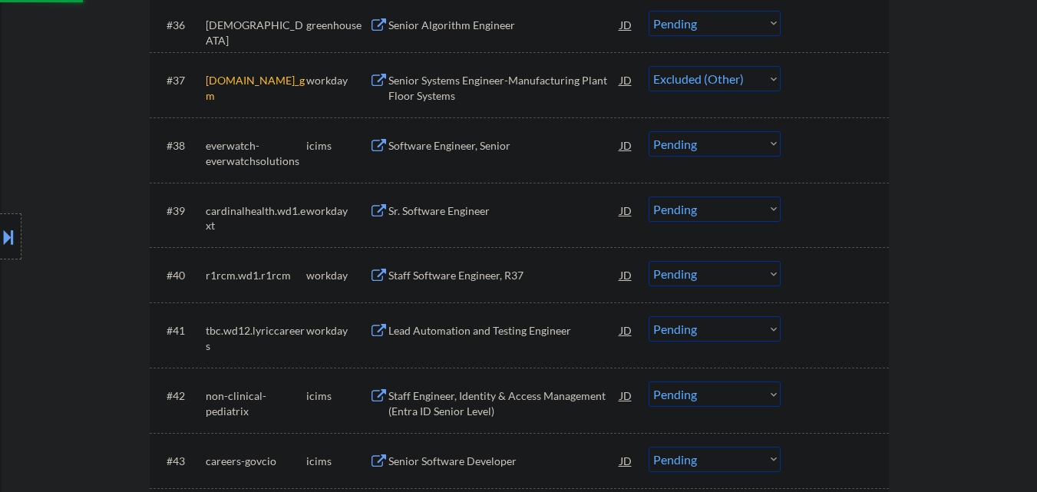
scroll to position [2917, 0]
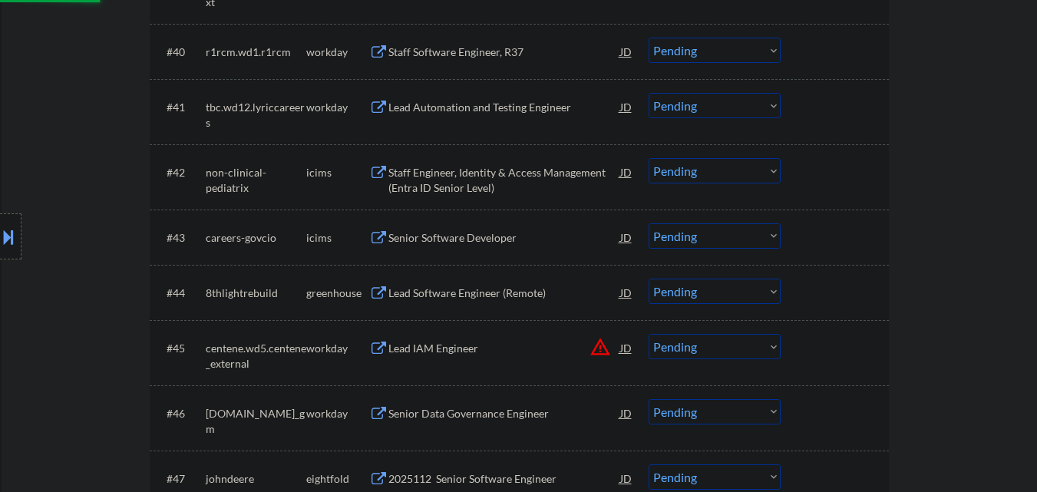
select select ""pending""
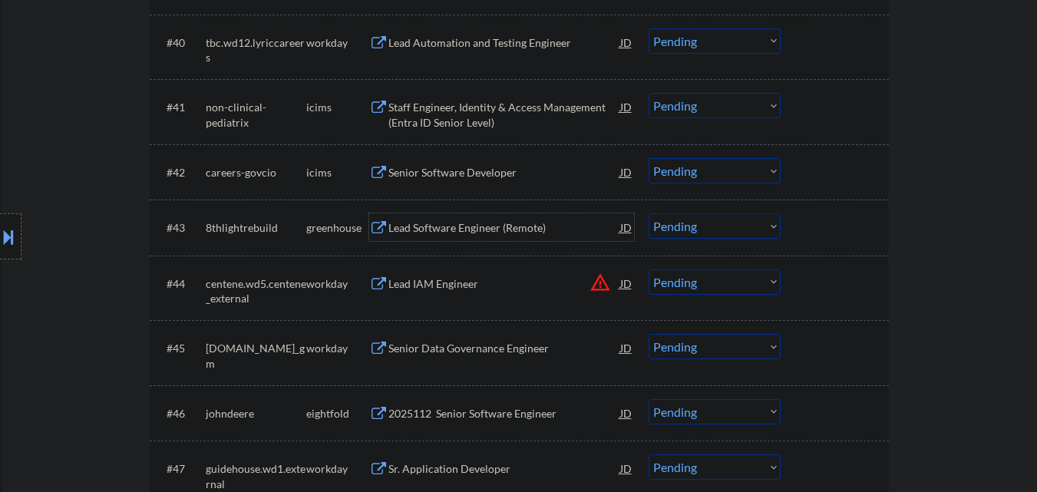
click at [442, 230] on div "Lead Software Engineer (Remote)" at bounding box center [504, 227] width 232 height 15
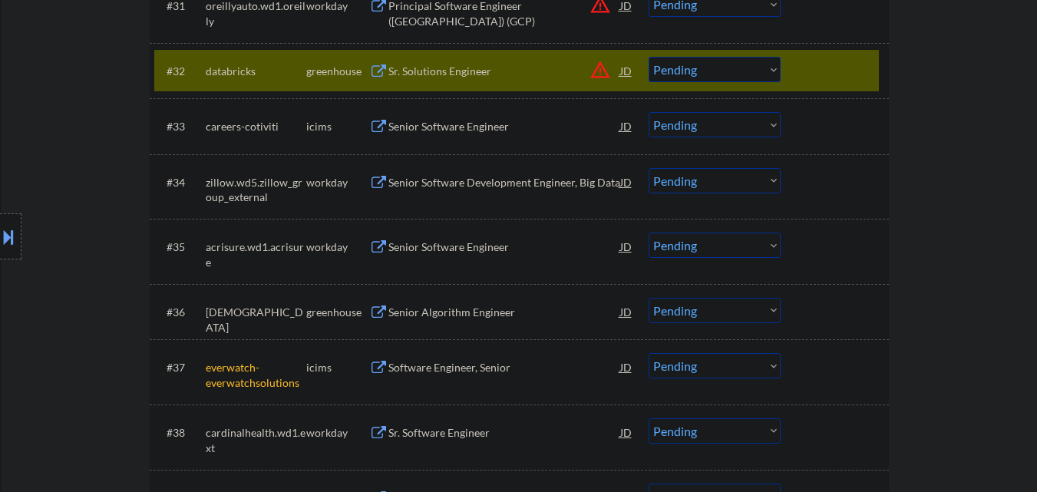
scroll to position [2380, 0]
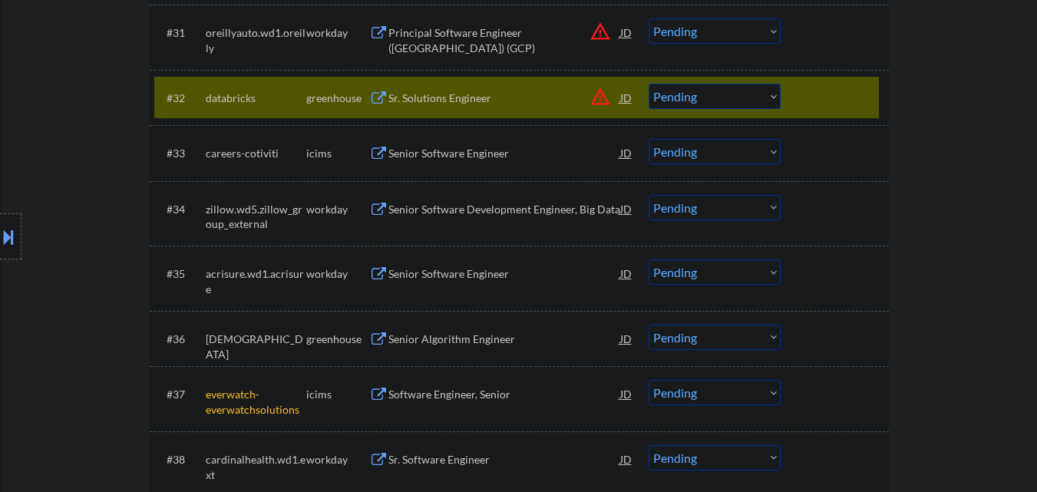
click at [682, 97] on select "Choose an option... Pending Applied Excluded (Questions) Excluded (Expired) Exc…" at bounding box center [715, 96] width 132 height 25
click at [649, 84] on select "Choose an option... Pending Applied Excluded (Questions) Excluded (Expired) Exc…" at bounding box center [715, 96] width 132 height 25
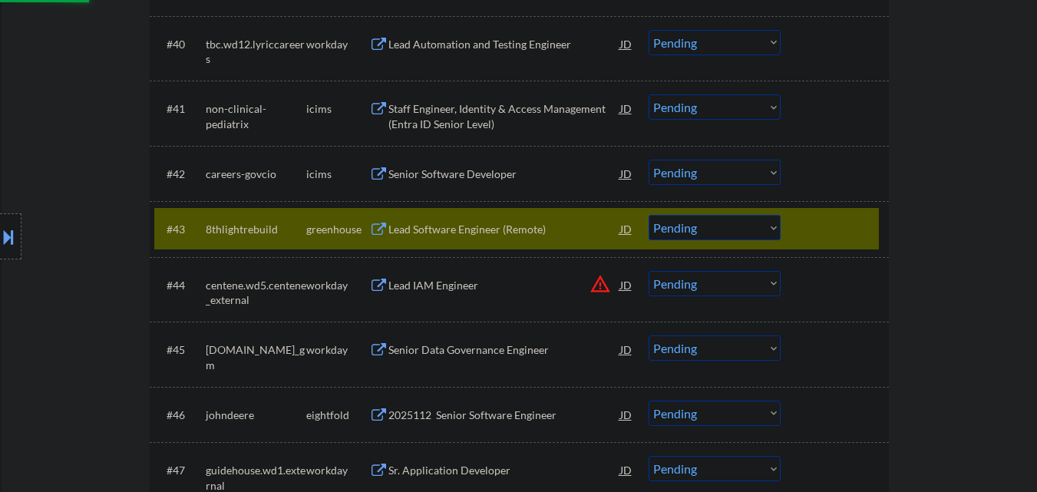
scroll to position [2917, 0]
select select ""pending""
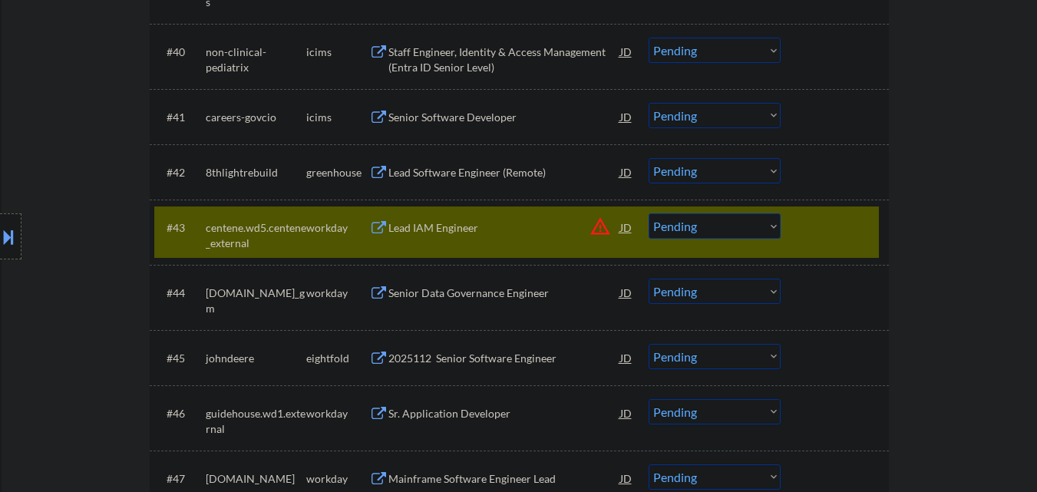
drag, startPoint x: 841, startPoint y: 236, endPoint x: 824, endPoint y: 223, distance: 22.4
click at [841, 236] on div at bounding box center [837, 227] width 68 height 28
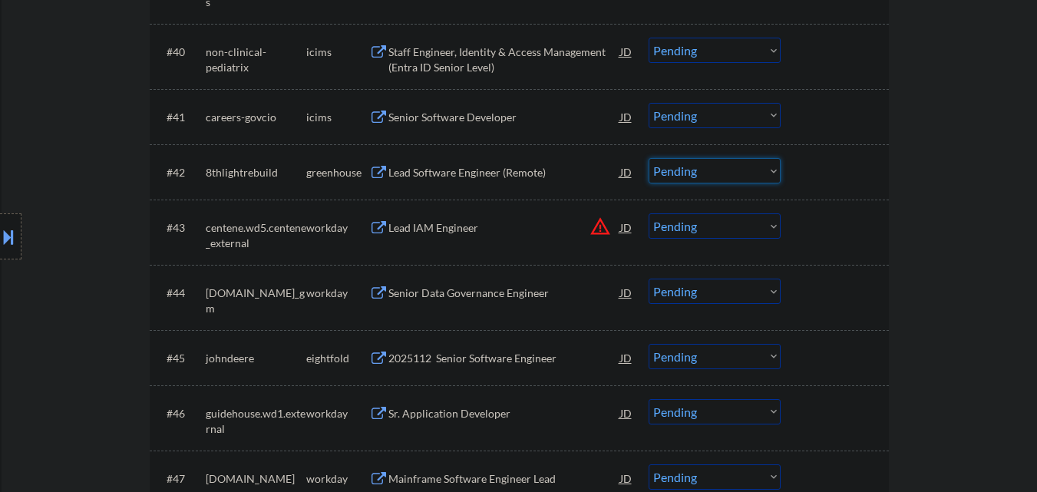
click at [737, 177] on select "Choose an option... Pending Applied Excluded (Questions) Excluded (Expired) Exc…" at bounding box center [715, 170] width 132 height 25
click at [649, 158] on select "Choose an option... Pending Applied Excluded (Questions) Excluded (Expired) Exc…" at bounding box center [715, 170] width 132 height 25
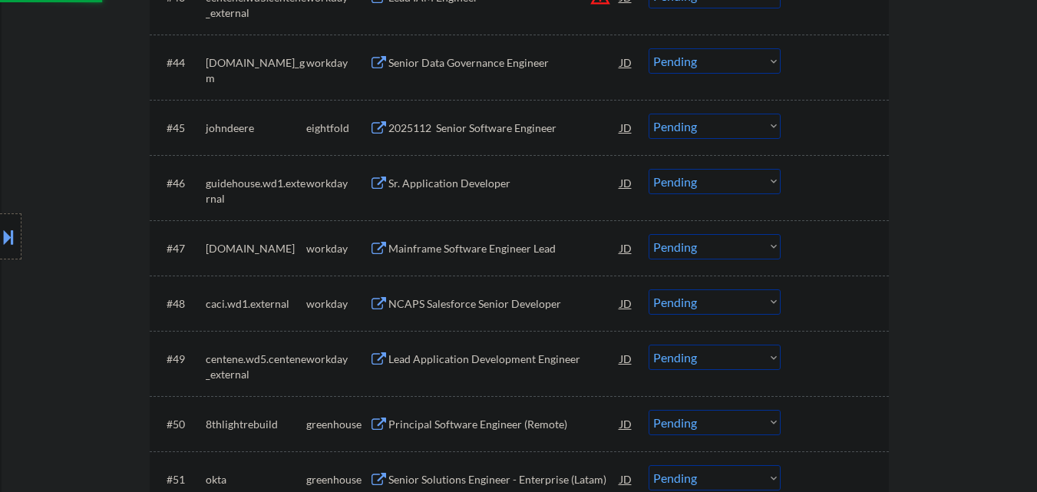
select select ""pending""
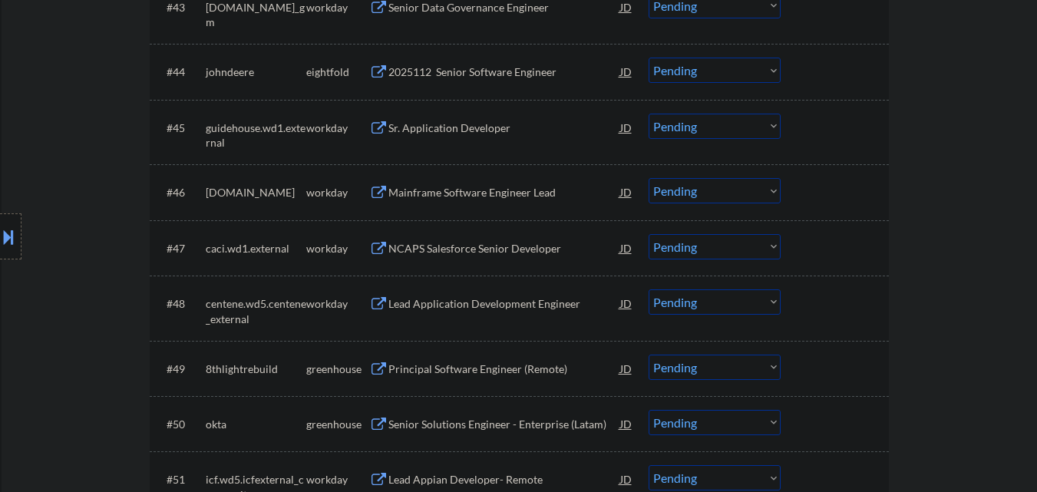
click at [462, 372] on div "Principal Software Engineer (Remote)" at bounding box center [504, 369] width 232 height 15
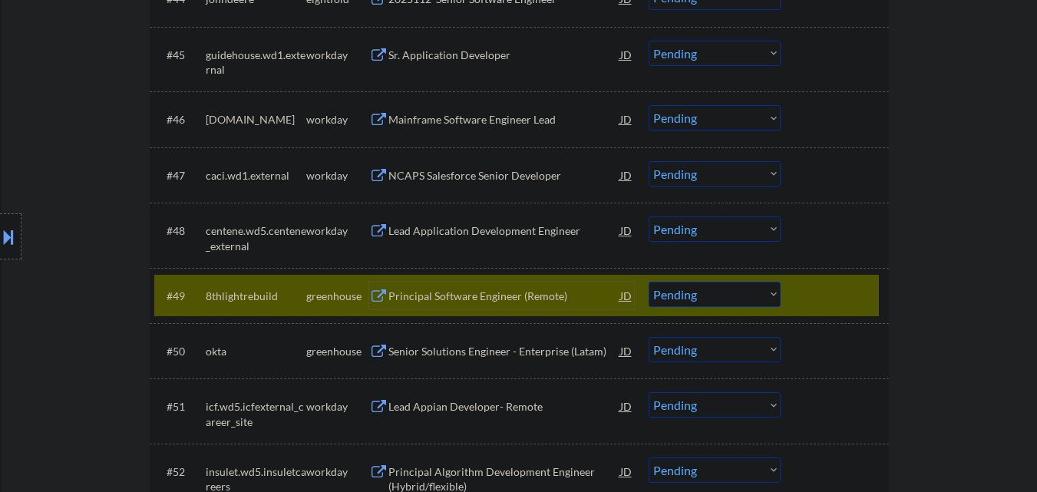
scroll to position [3301, 0]
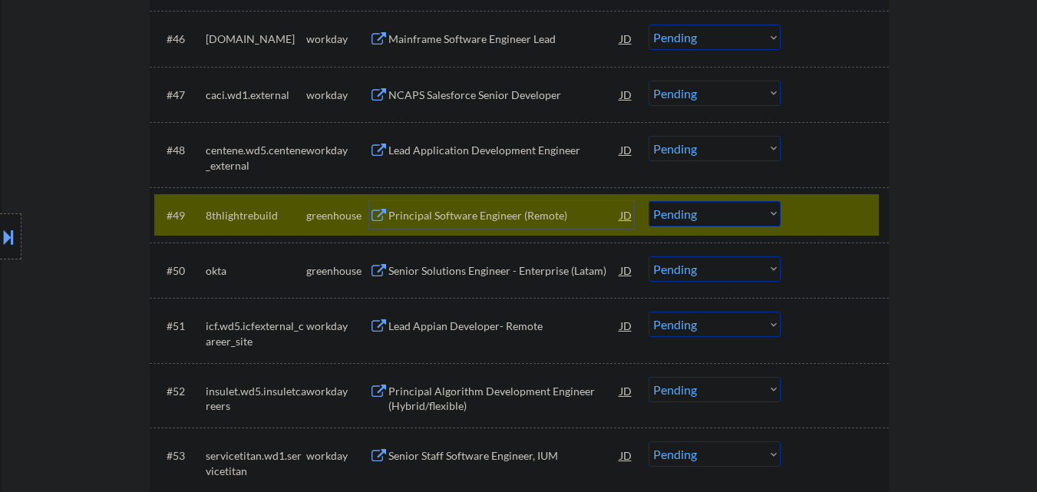
click at [747, 210] on select "Choose an option... Pending Applied Excluded (Questions) Excluded (Expired) Exc…" at bounding box center [715, 213] width 132 height 25
click at [649, 201] on select "Choose an option... Pending Applied Excluded (Questions) Excluded (Expired) Exc…" at bounding box center [715, 213] width 132 height 25
click at [432, 275] on div "Senior Solutions Engineer - Enterprise (Latam)" at bounding box center [504, 270] width 232 height 15
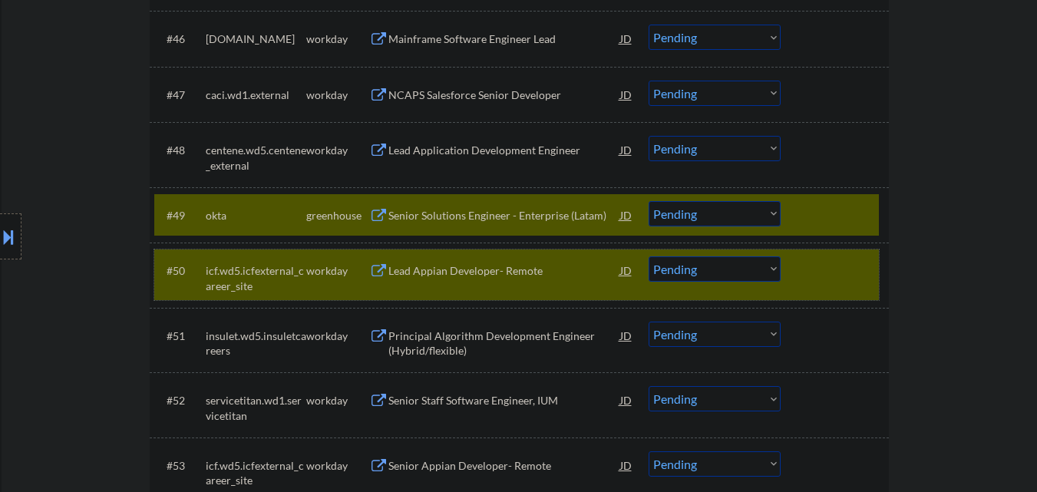
click at [845, 275] on div at bounding box center [837, 270] width 68 height 28
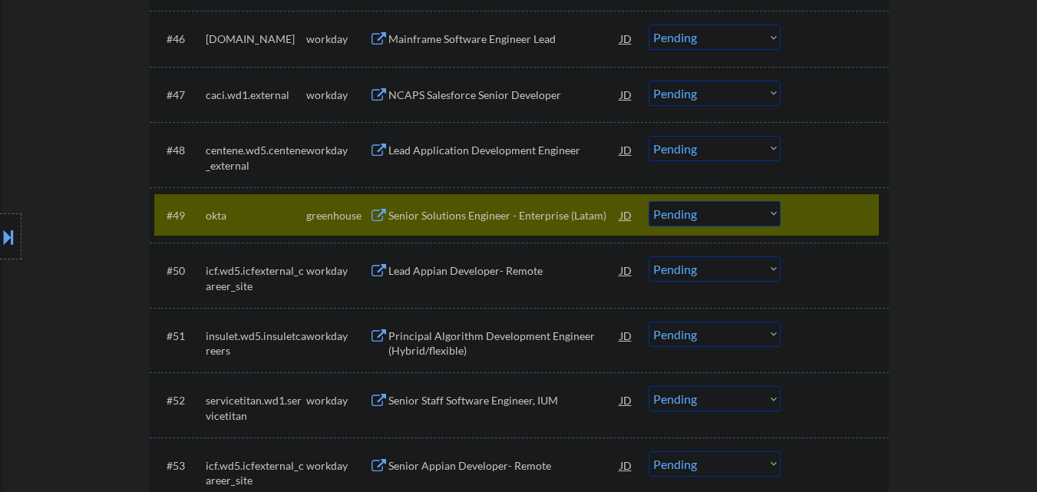
click at [722, 222] on select "Choose an option... Pending Applied Excluded (Questions) Excluded (Expired) Exc…" at bounding box center [715, 213] width 132 height 25
click at [649, 201] on select "Choose an option... Pending Applied Excluded (Questions) Excluded (Expired) Exc…" at bounding box center [715, 213] width 132 height 25
select select ""pending""
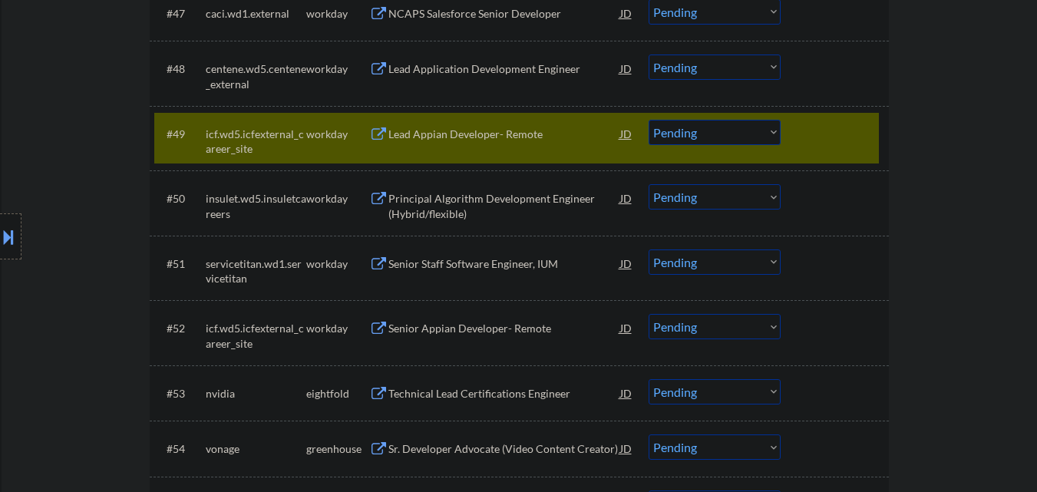
scroll to position [3531, 0]
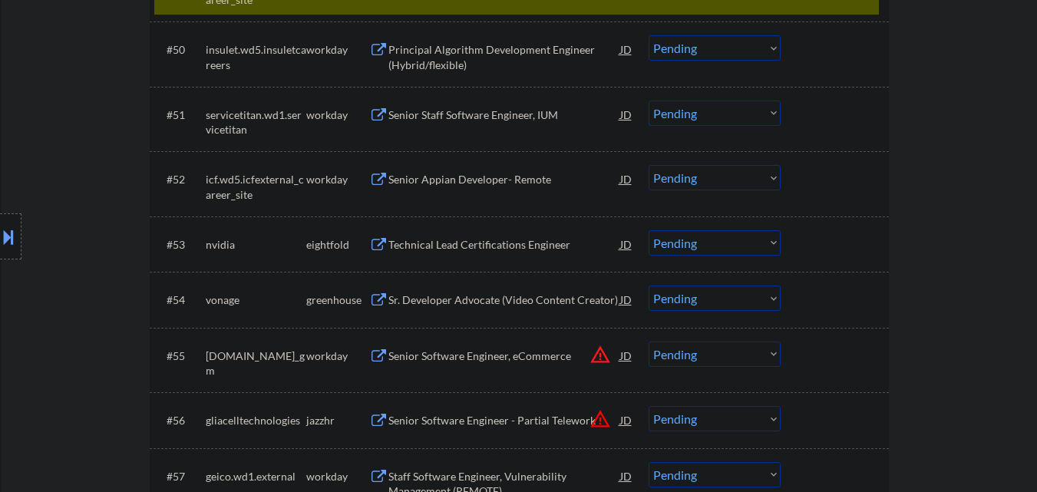
click at [461, 301] on div "Sr. Developer Advocate (Video Content Creator)" at bounding box center [504, 299] width 232 height 15
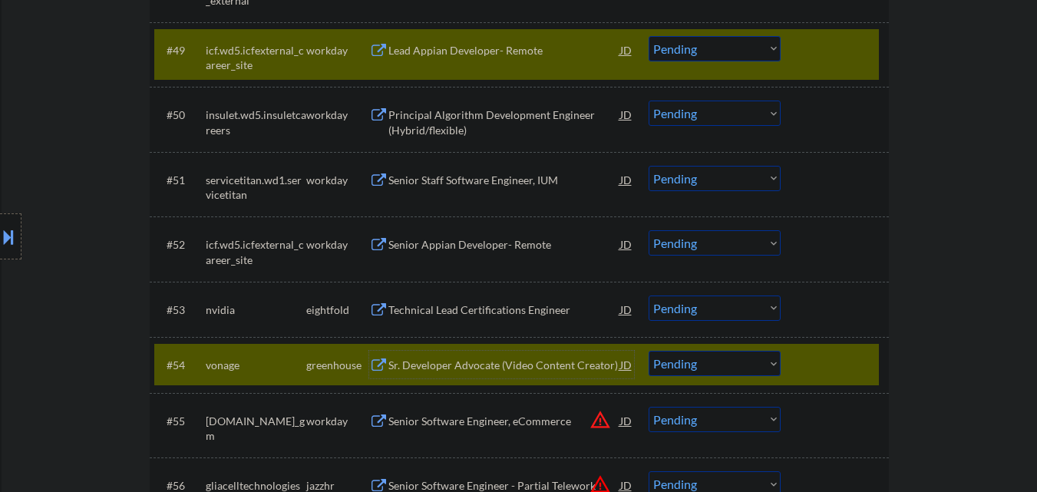
scroll to position [3378, 0]
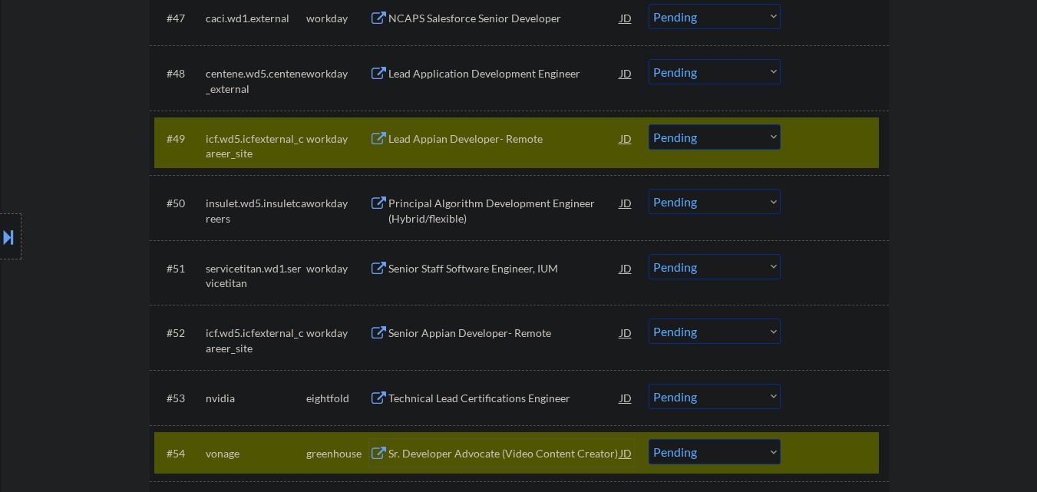
click at [796, 144] on div "#49 icf.wd5.icfexternal_career_site workday Lead Appian Developer- Remote JD wa…" at bounding box center [516, 142] width 725 height 51
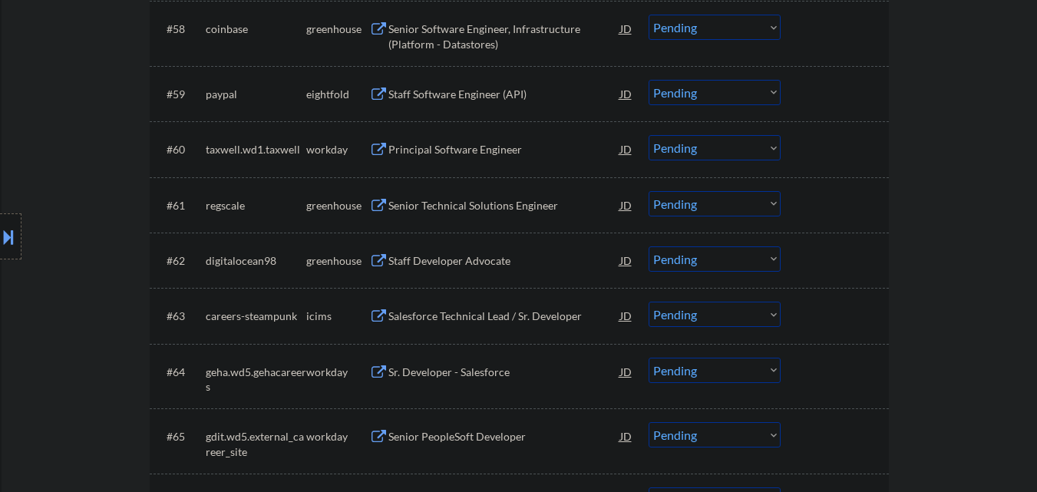
scroll to position [4069, 0]
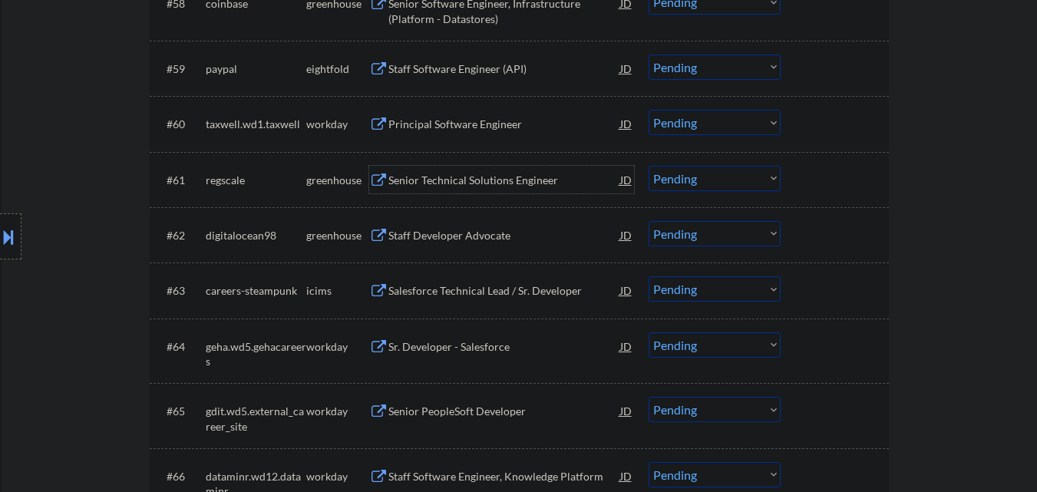
click at [461, 184] on div "Senior Technical Solutions Engineer" at bounding box center [504, 180] width 232 height 15
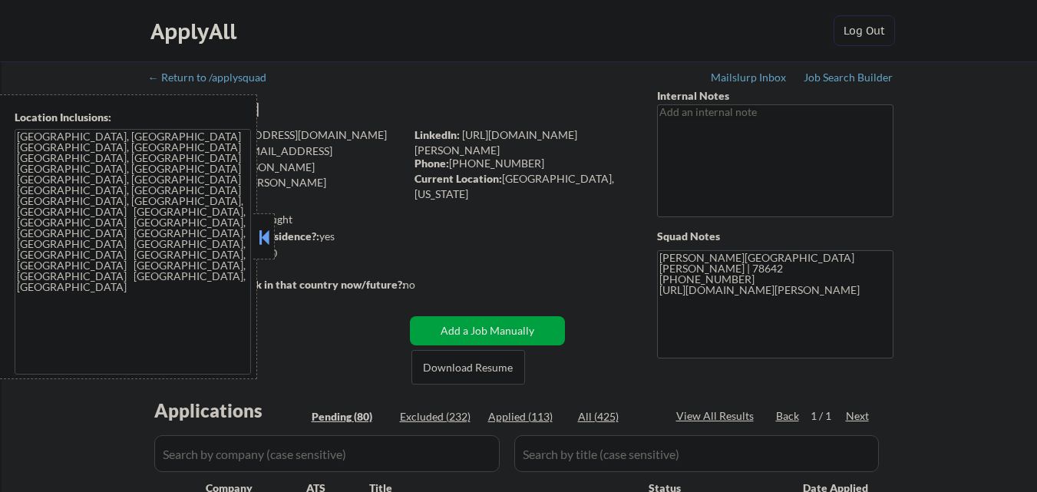
click at [272, 236] on button at bounding box center [264, 237] width 17 height 23
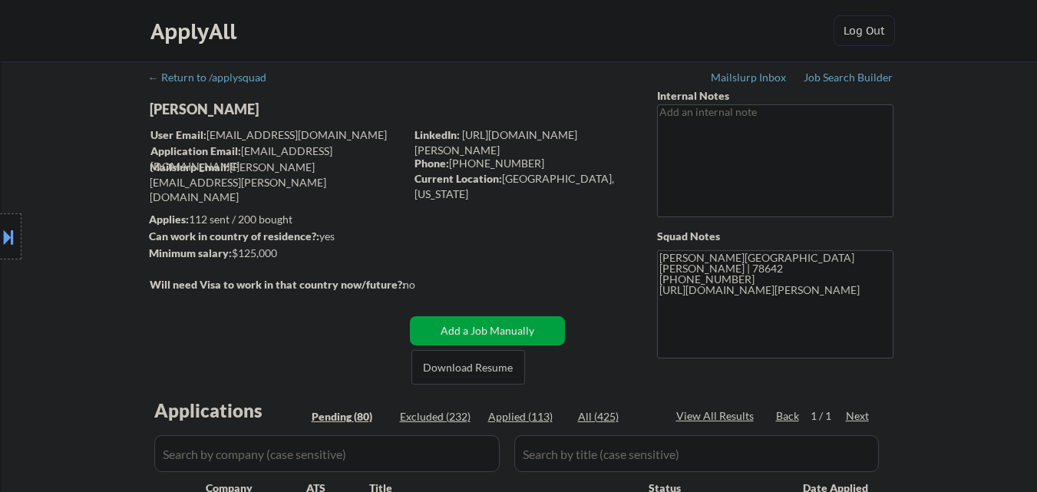
select select ""pending""
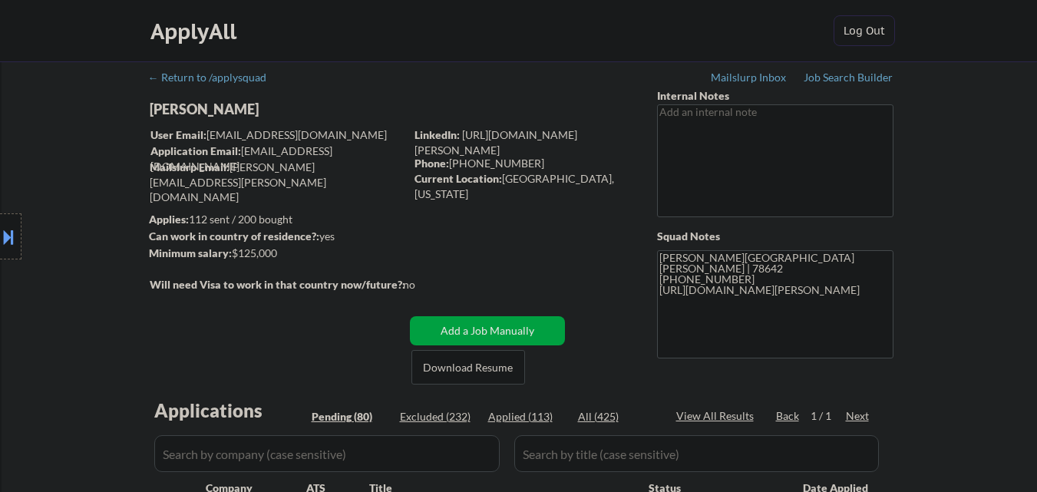
select select ""pending""
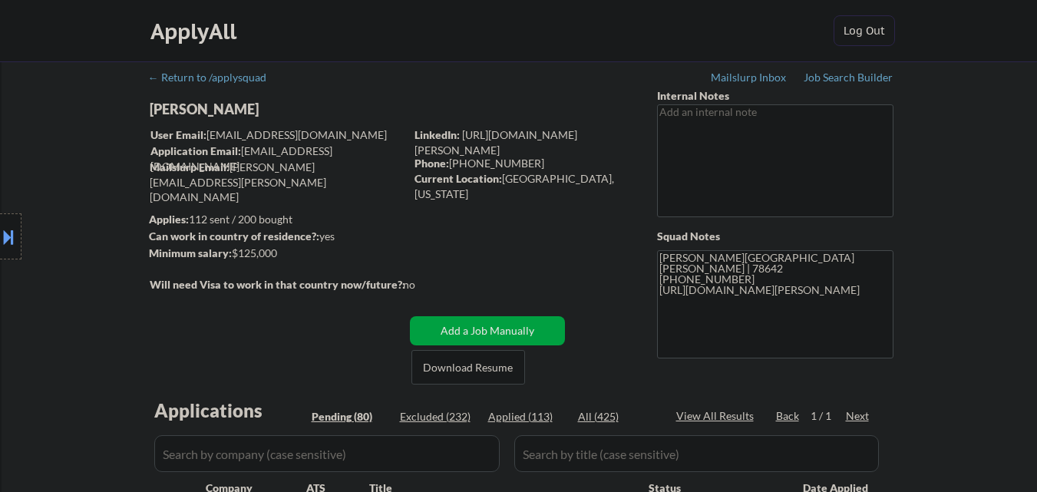
select select ""pending""
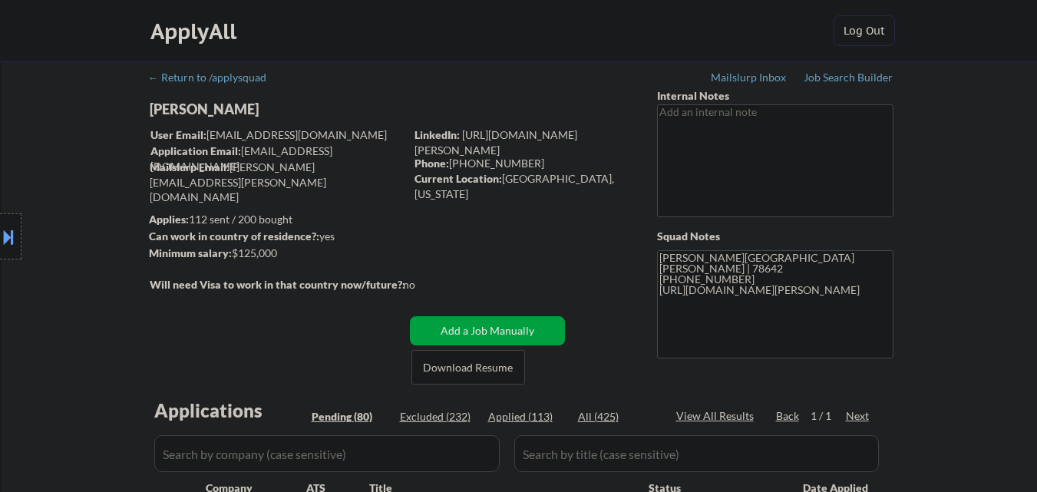
select select ""pending""
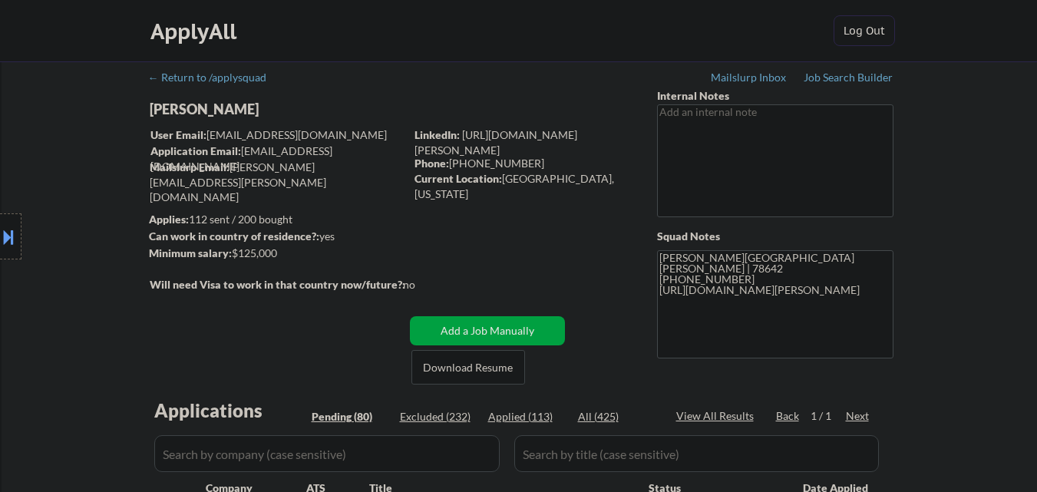
select select ""pending""
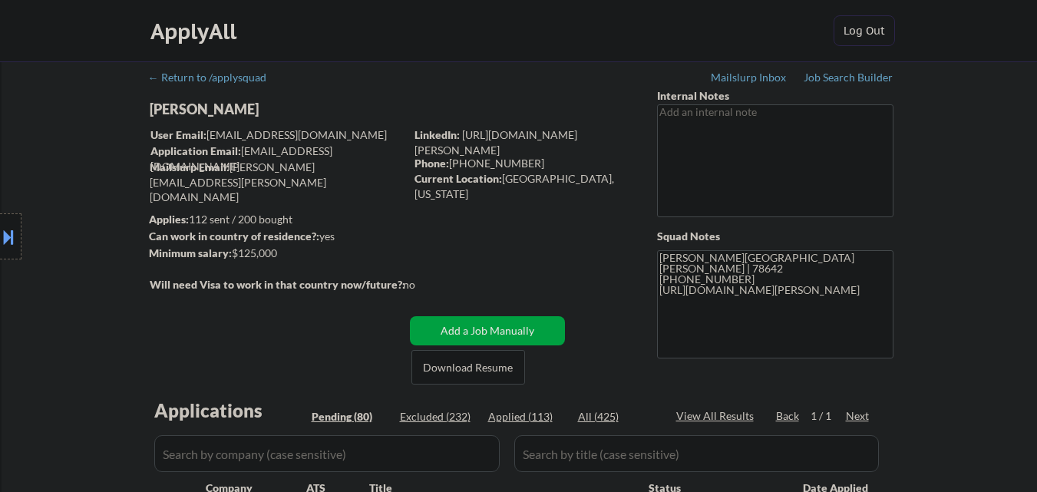
select select ""pending""
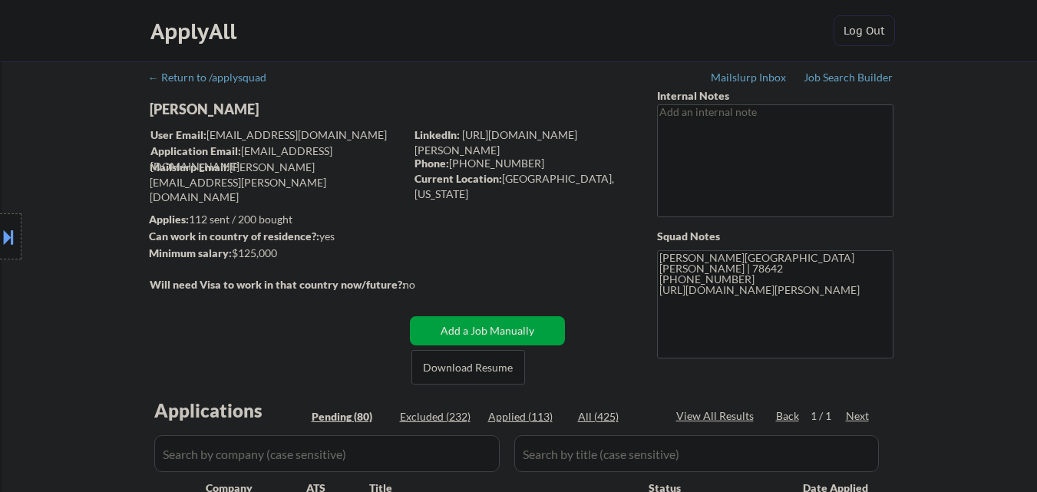
select select ""pending""
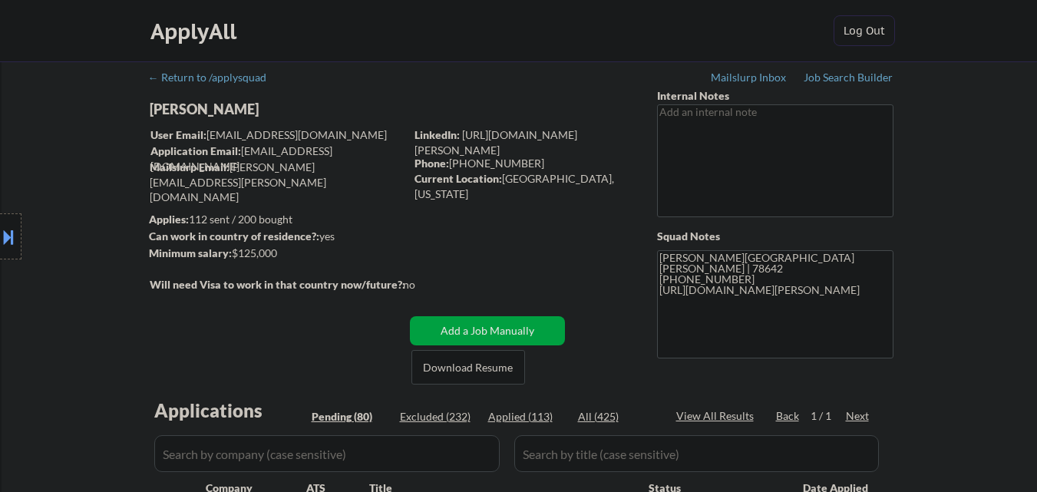
select select ""pending""
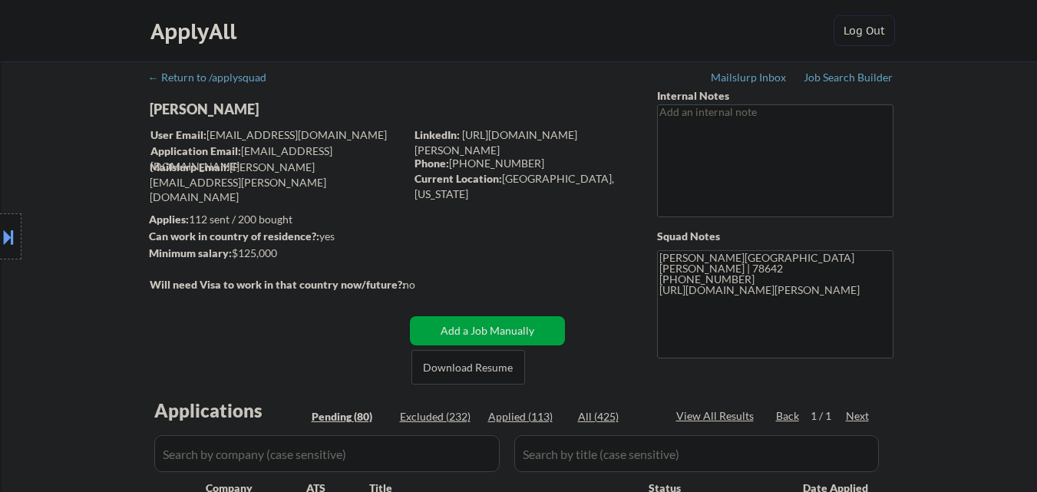
select select ""pending""
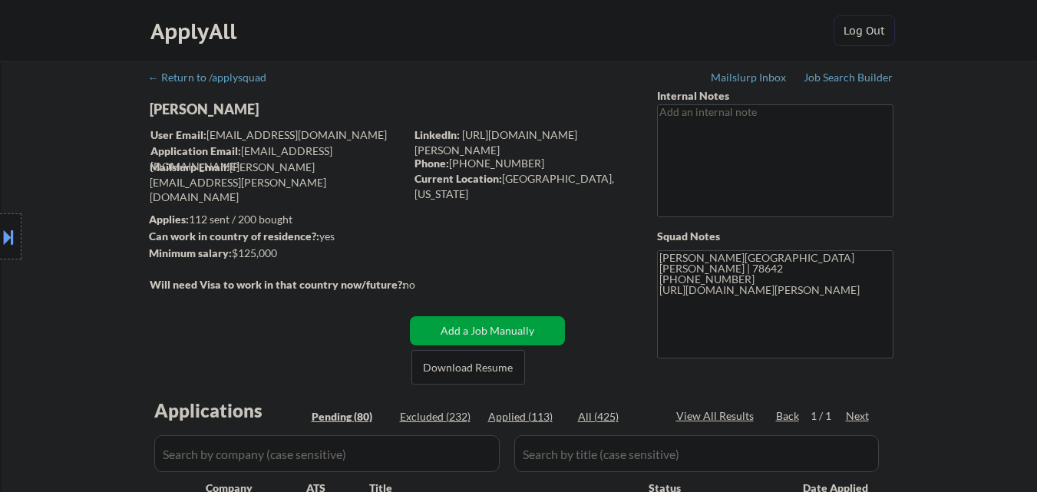
select select ""pending""
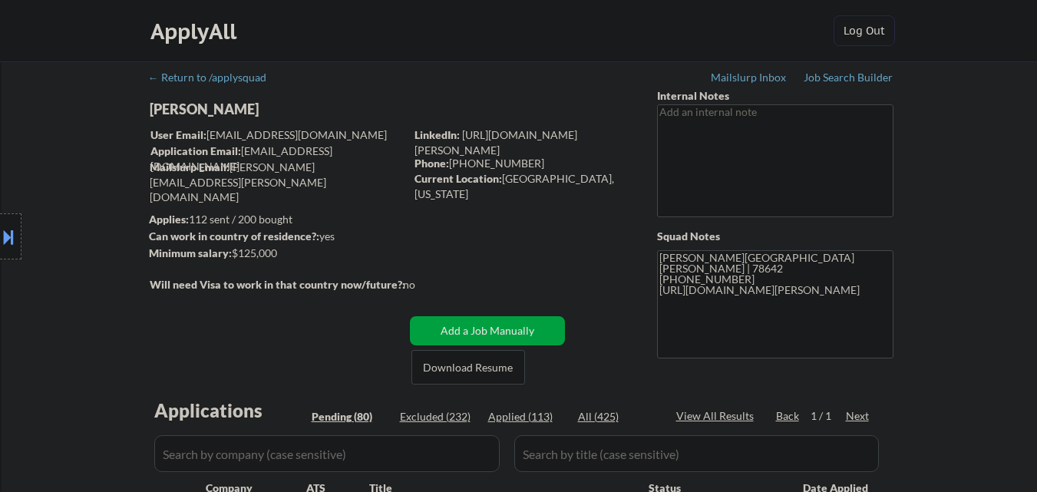
select select ""pending""
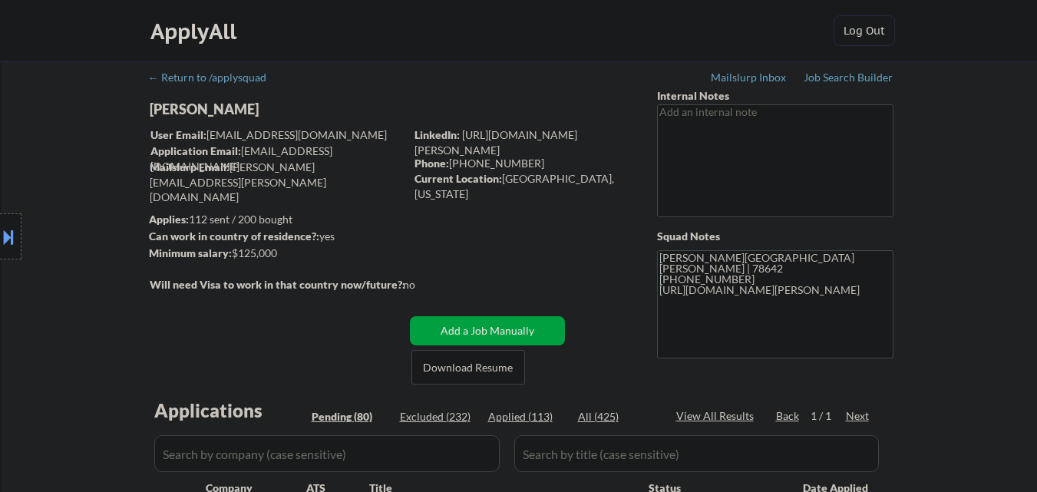
select select ""pending""
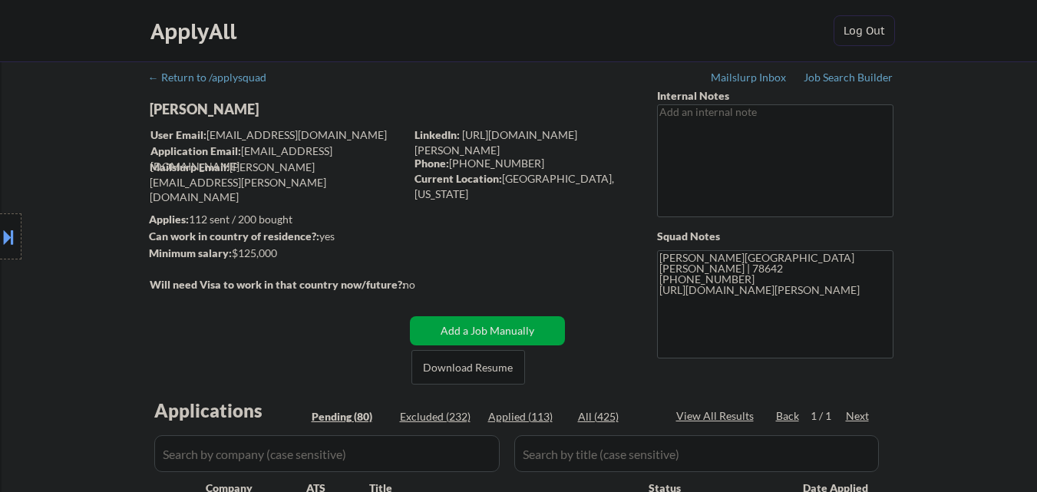
select select ""pending""
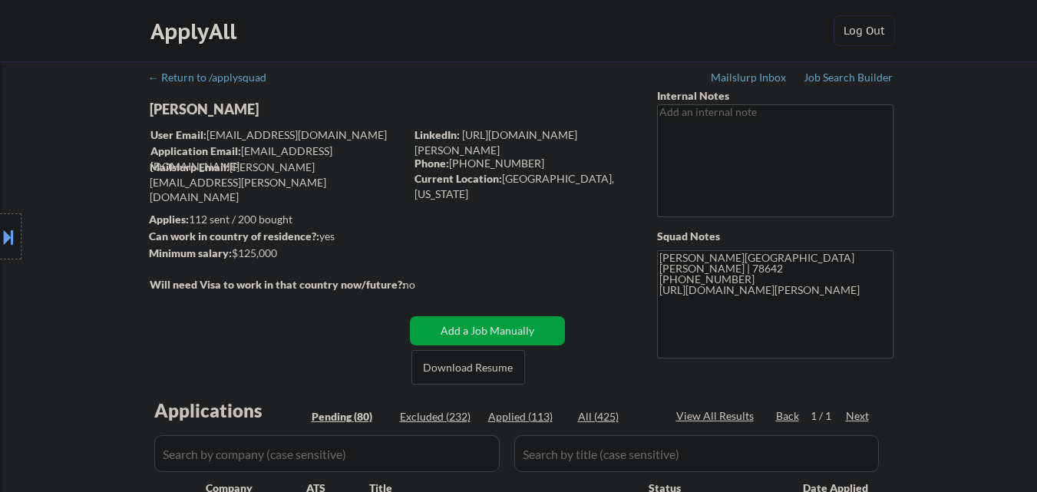
select select ""pending""
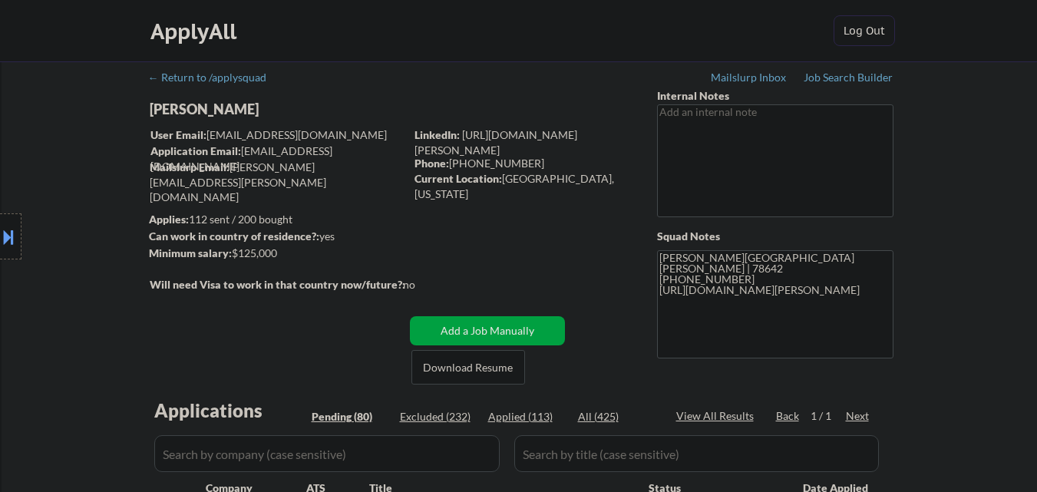
select select ""pending""
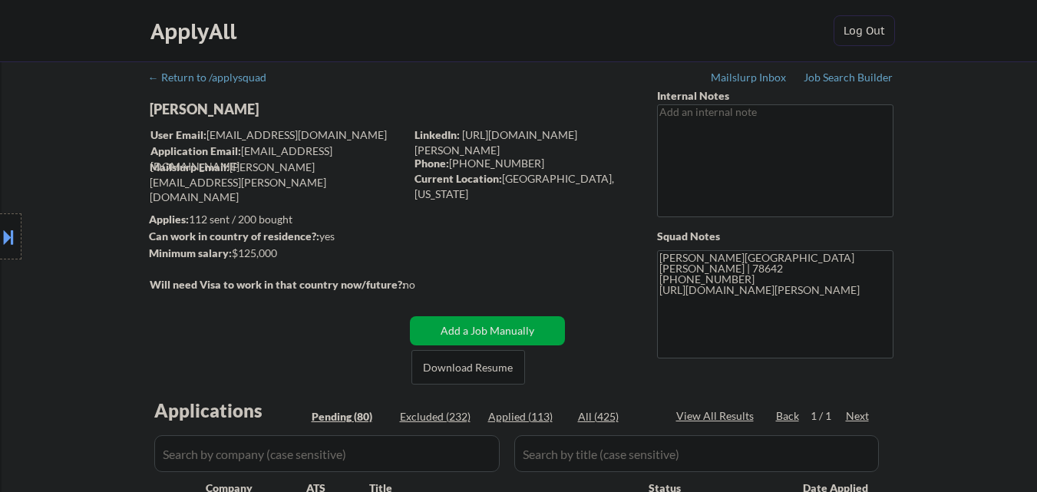
select select ""pending""
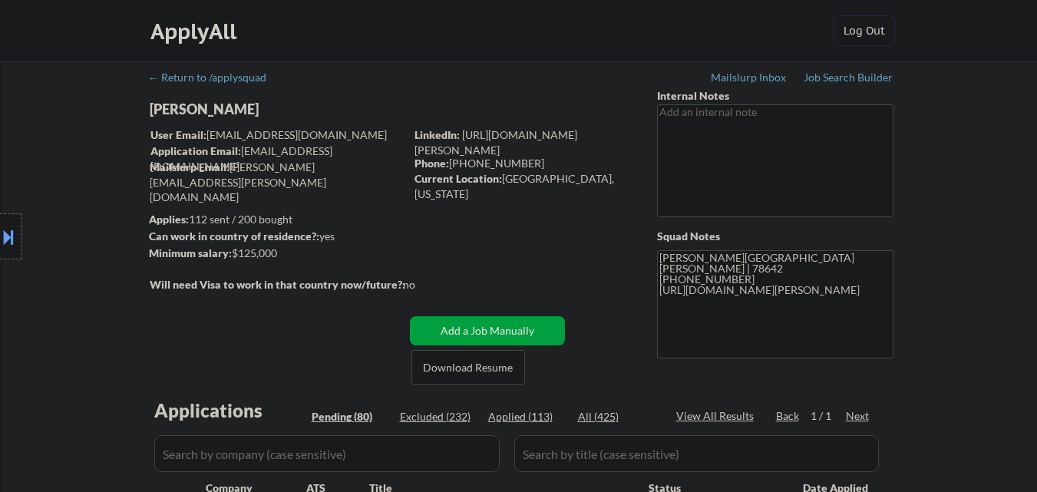
scroll to position [4003, 0]
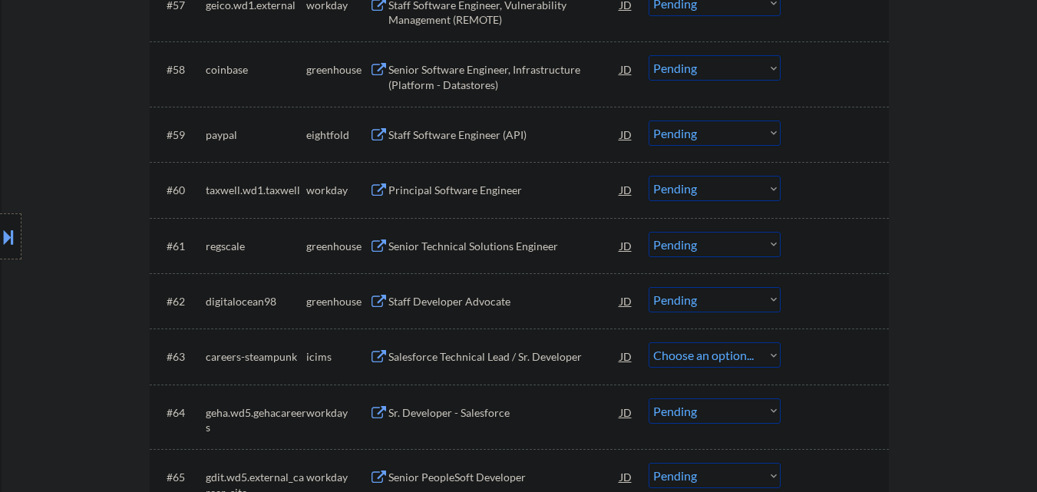
select select ""pending""
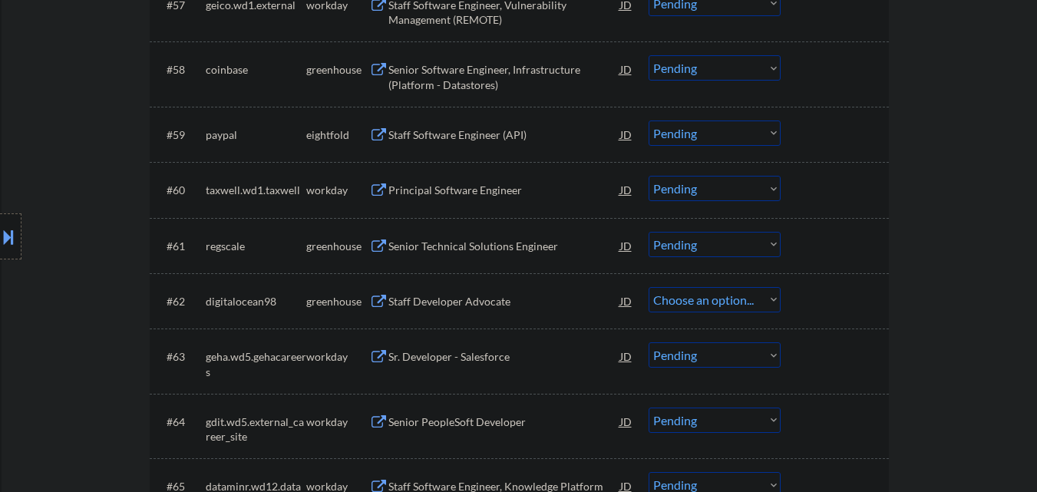
select select ""pending""
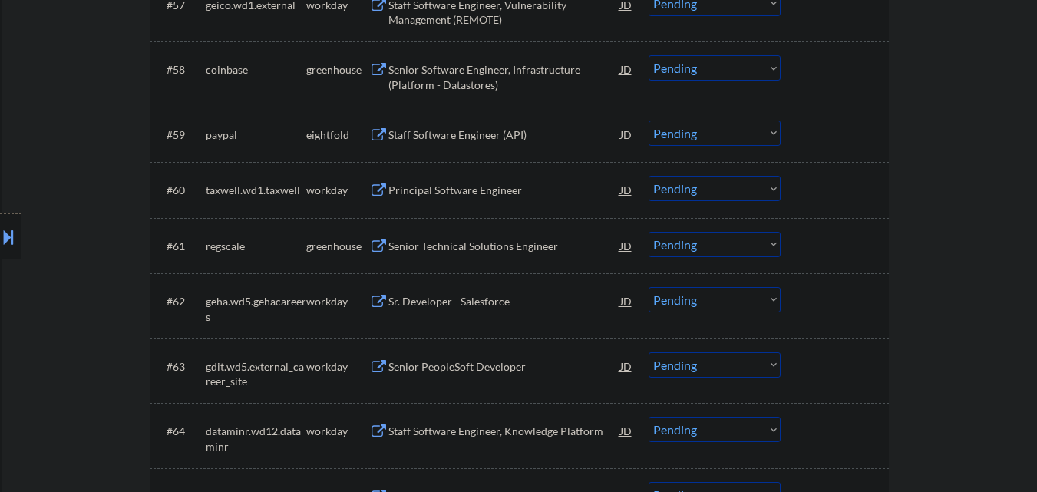
click at [748, 244] on select "Choose an option... Pending Applied Excluded (Questions) Excluded (Expired) Exc…" at bounding box center [715, 244] width 132 height 25
click at [649, 232] on select "Choose an option... Pending Applied Excluded (Questions) Excluded (Expired) Exc…" at bounding box center [715, 244] width 132 height 25
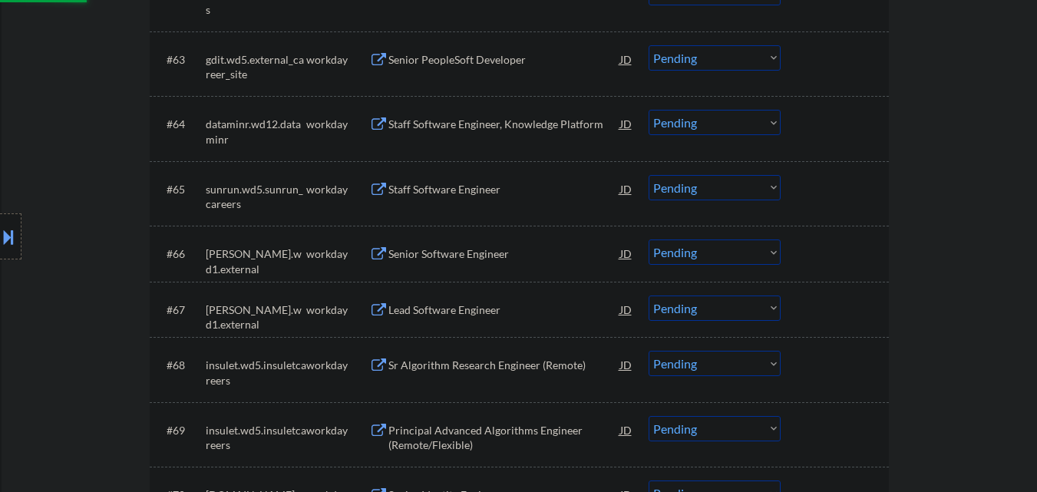
select select ""pending""
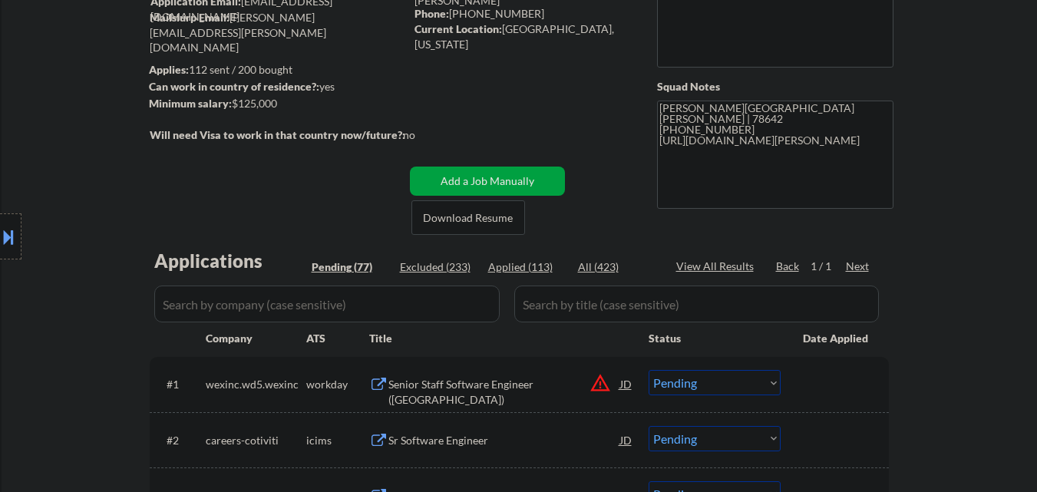
scroll to position [11, 0]
